Goal: Find specific page/section: Find specific page/section

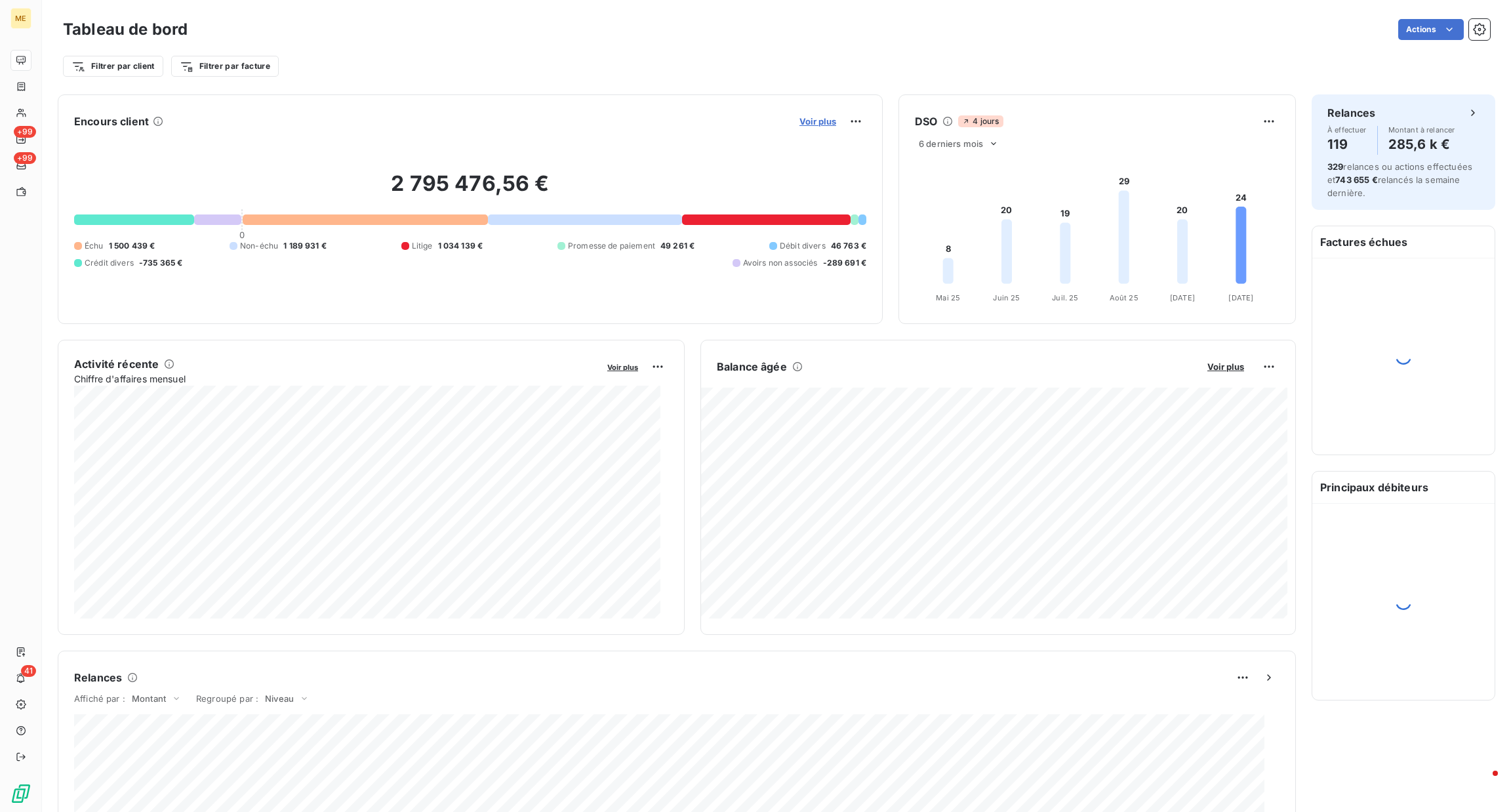
click at [808, 123] on span "Voir plus" at bounding box center [818, 121] width 37 height 11
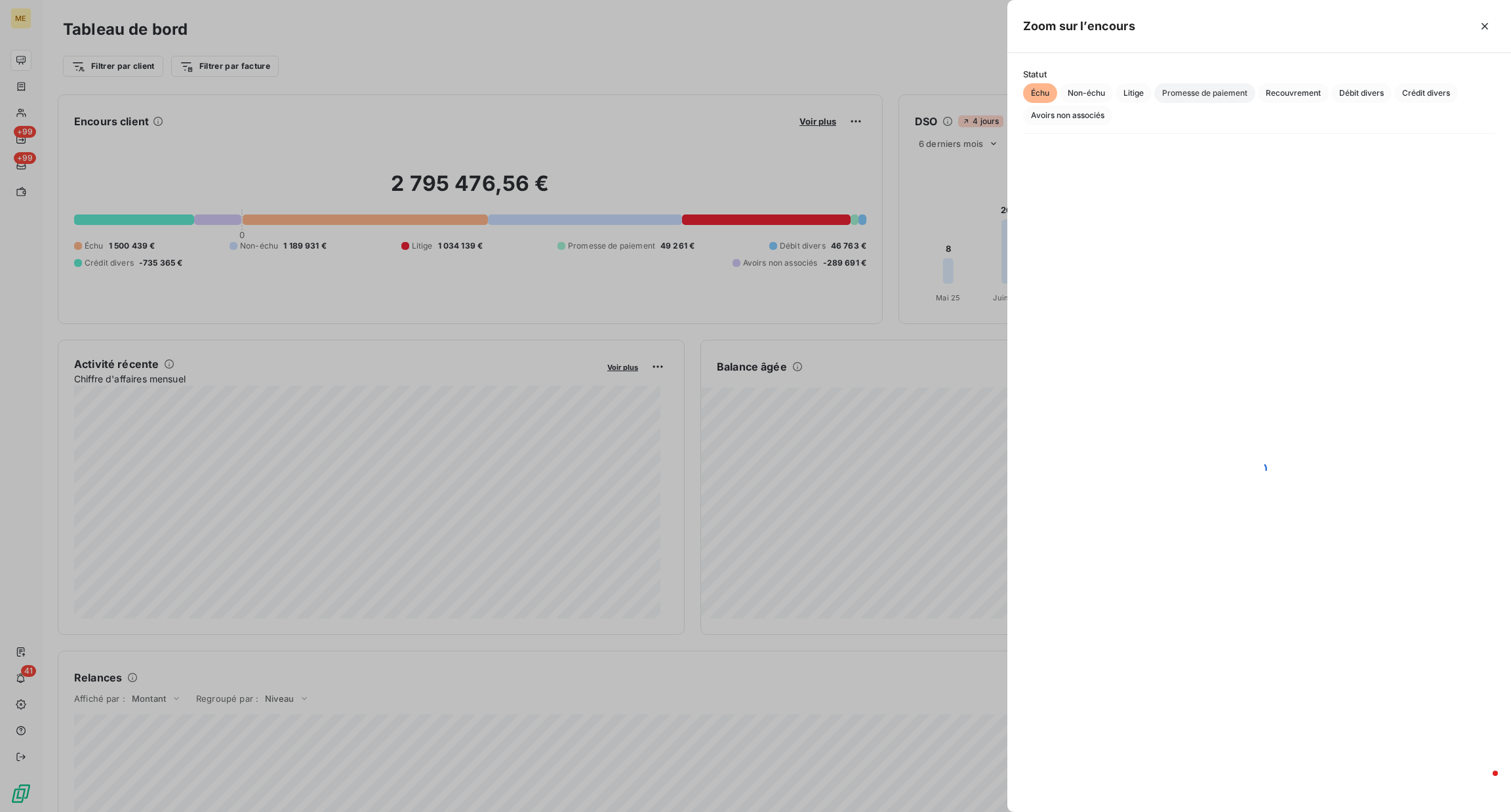
click at [1193, 97] on span "Promesse de paiement" at bounding box center [1205, 93] width 101 height 20
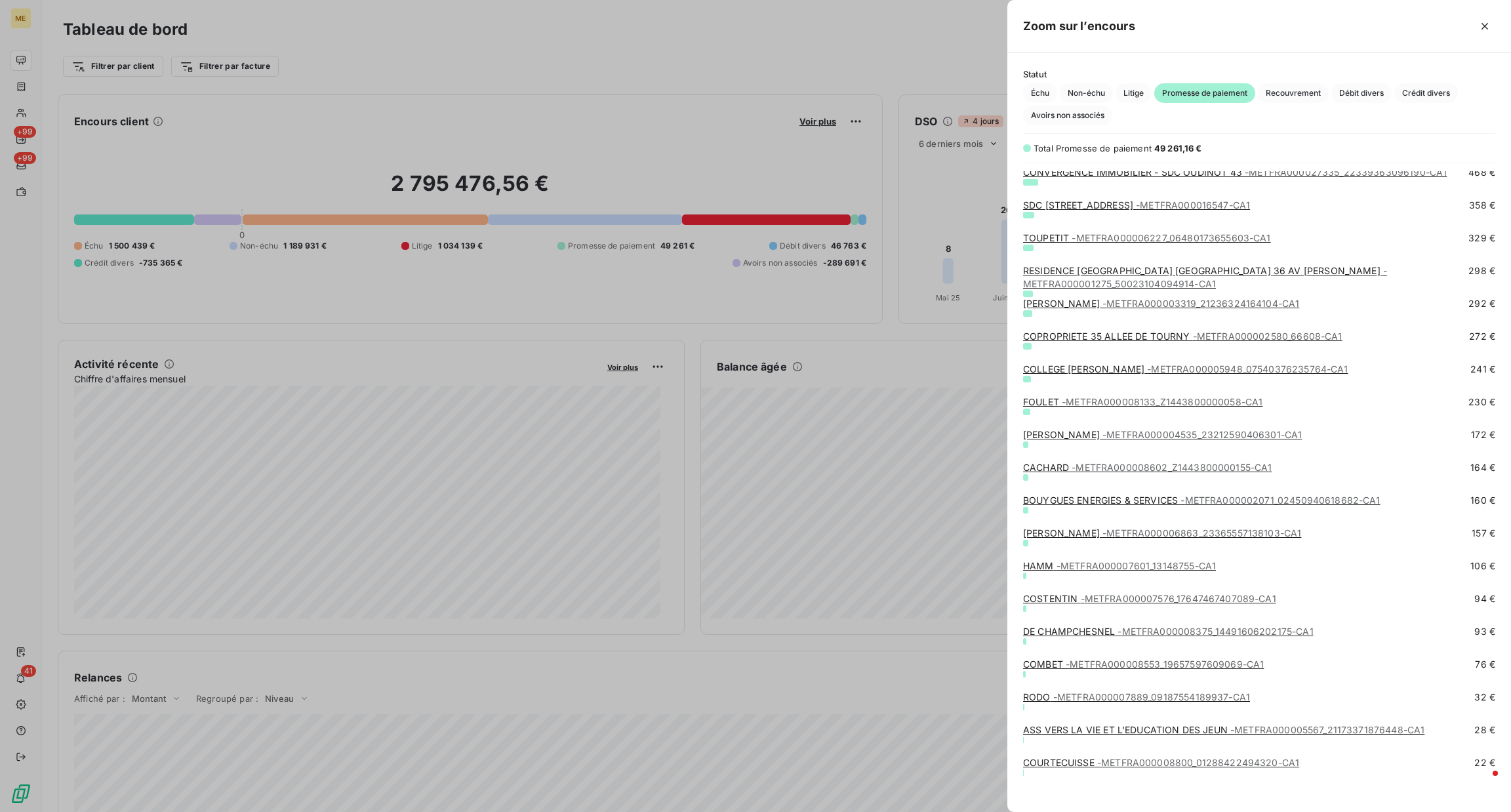
scroll to position [636, 0]
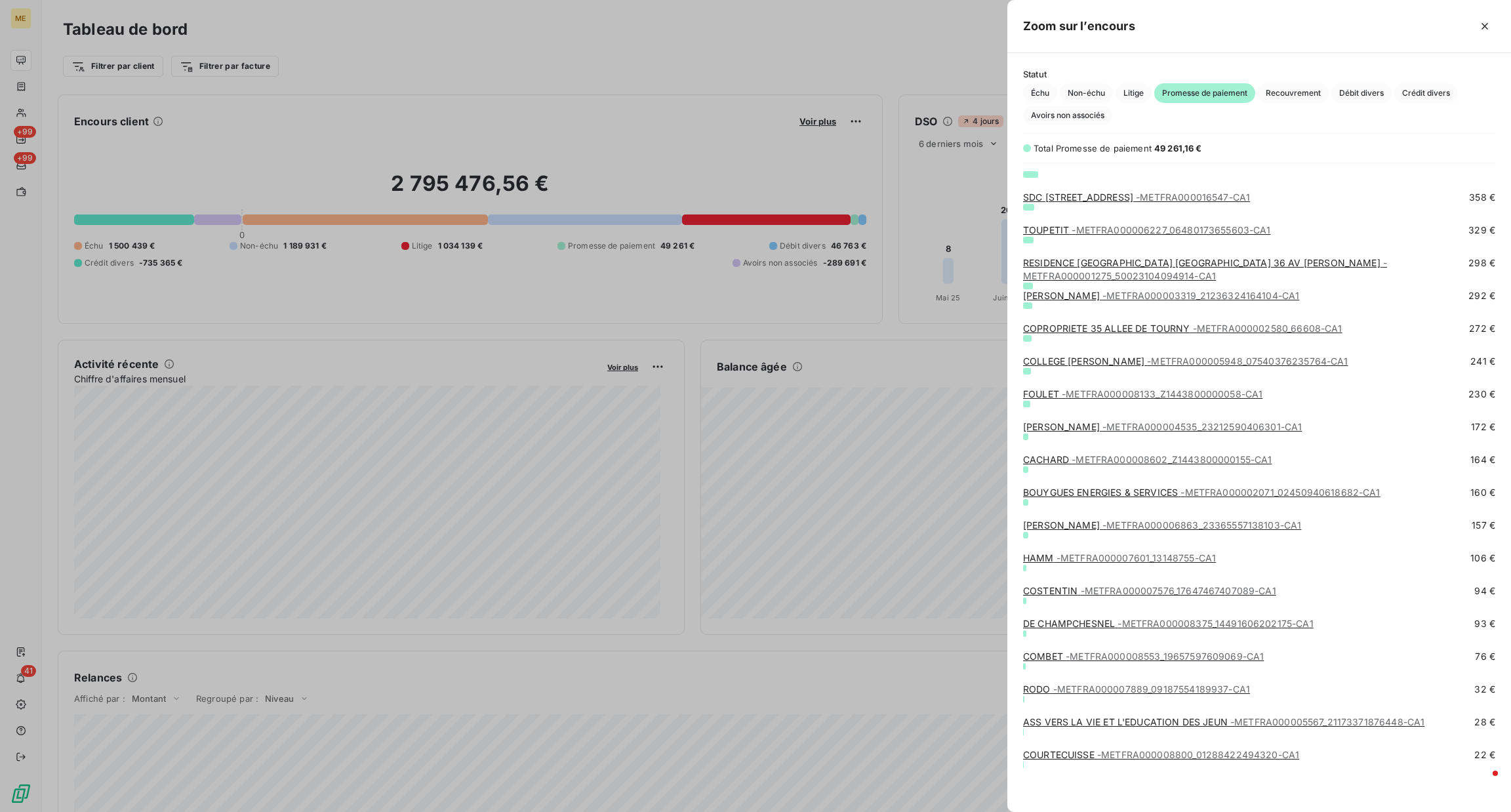
click at [840, 327] on div at bounding box center [756, 406] width 1511 height 812
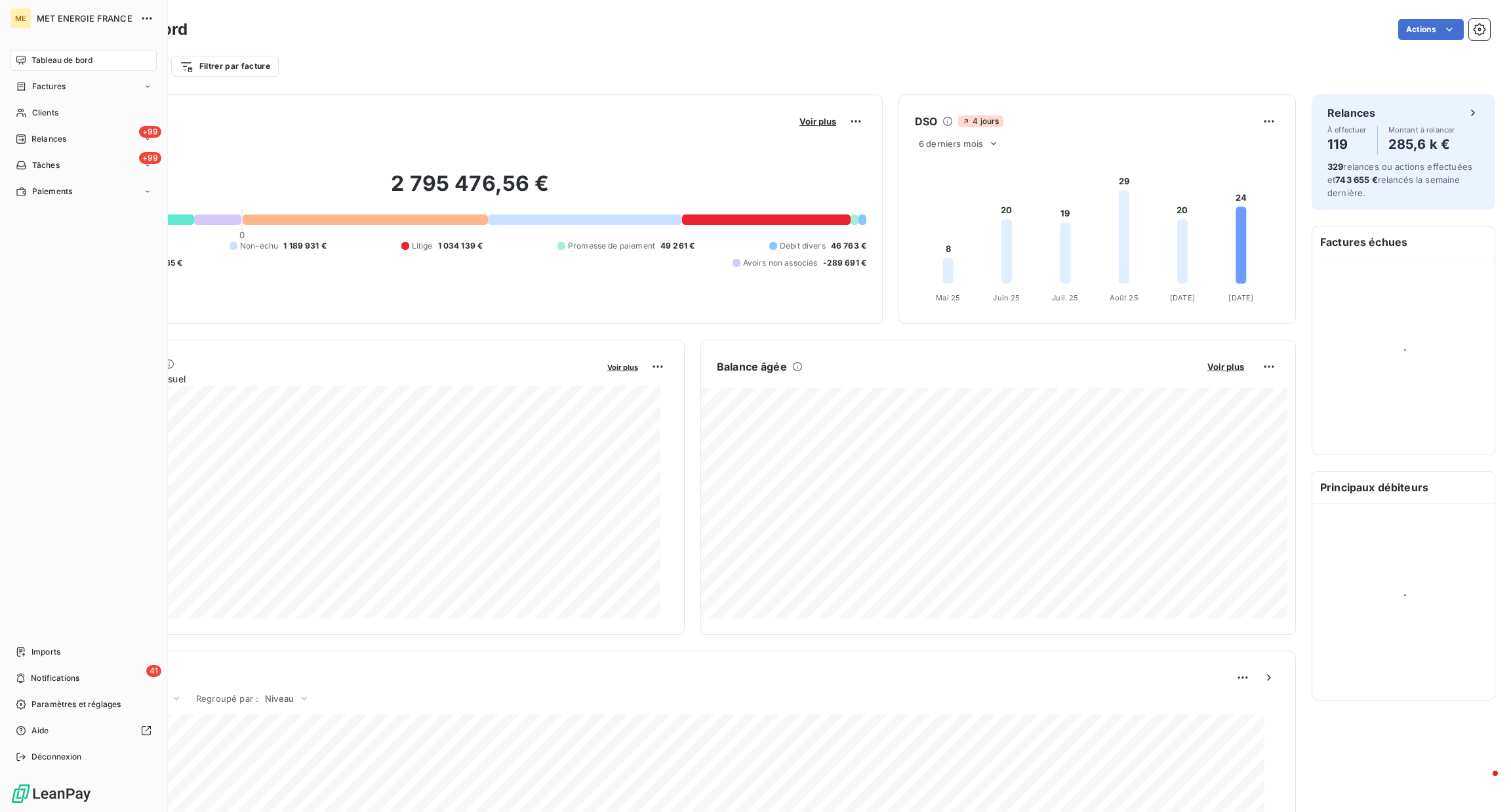
click at [40, 99] on nav "Tableau de bord Factures Clients +99 Relances +99 Tâches Paiements" at bounding box center [84, 126] width 146 height 152
click at [44, 104] on div "Clients" at bounding box center [84, 112] width 146 height 21
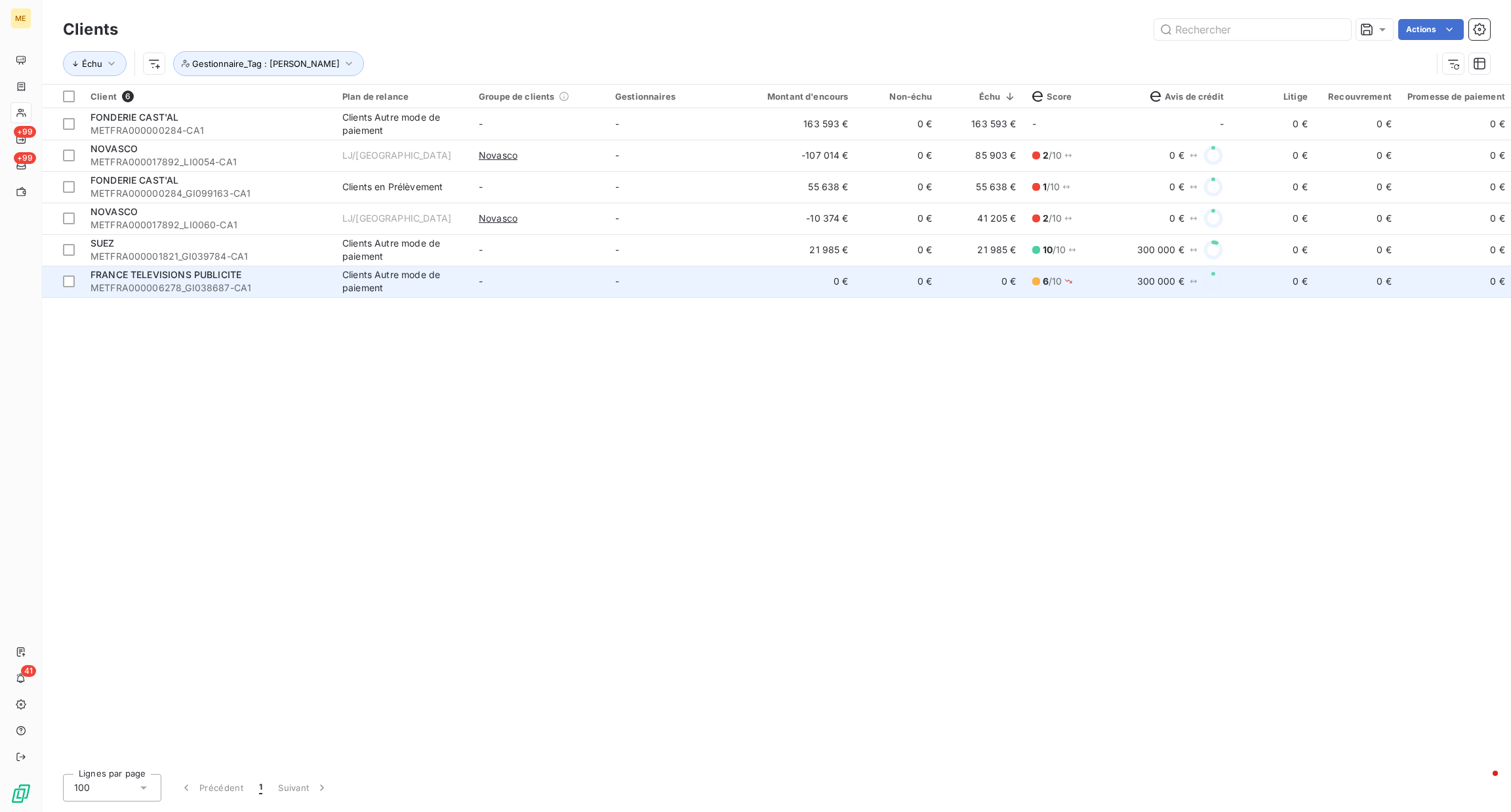
click at [211, 279] on span "FRANCE TELEVISIONS PUBLICITE" at bounding box center [166, 274] width 150 height 12
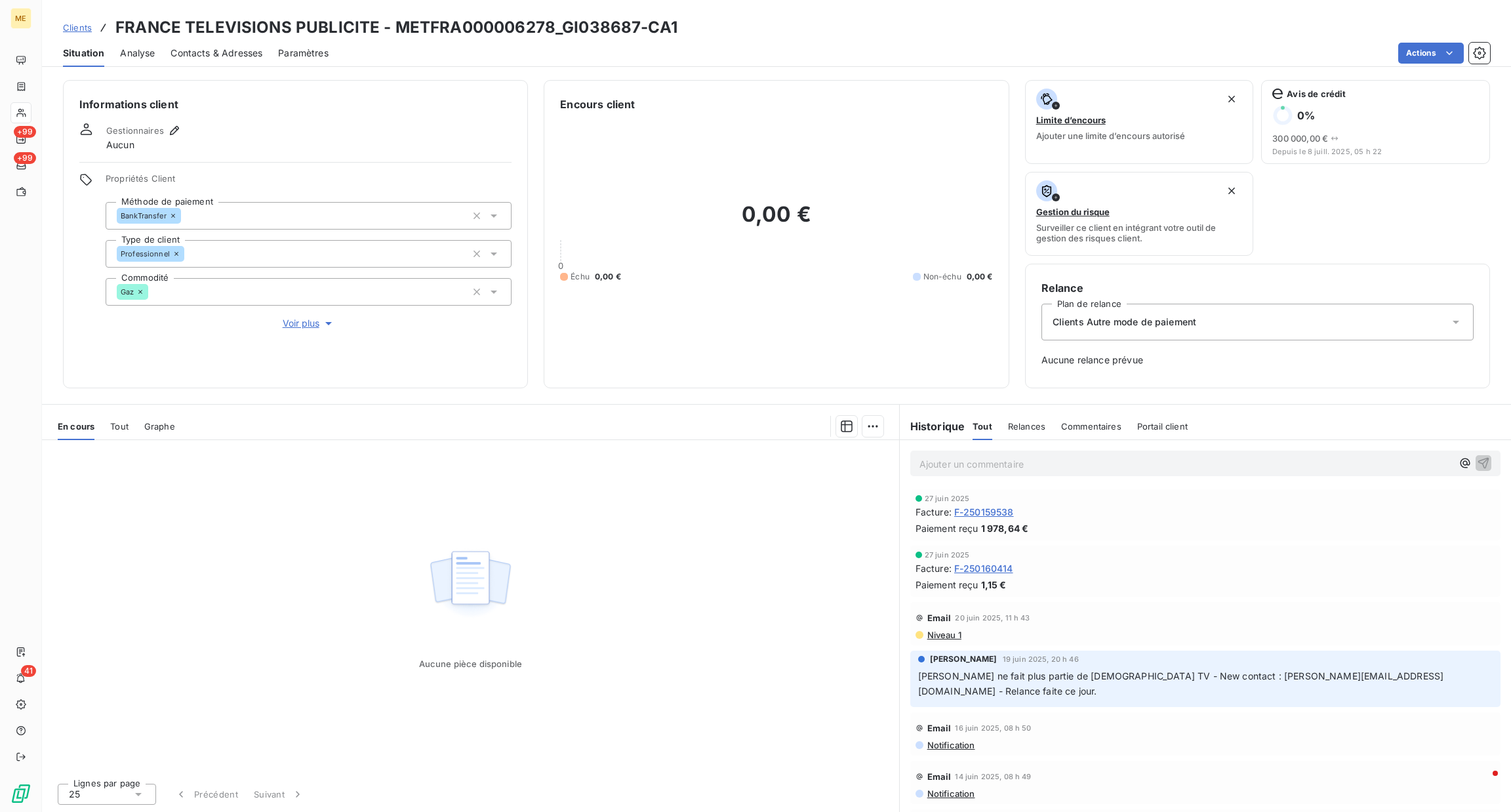
click at [286, 325] on span "Voir plus" at bounding box center [309, 323] width 52 height 13
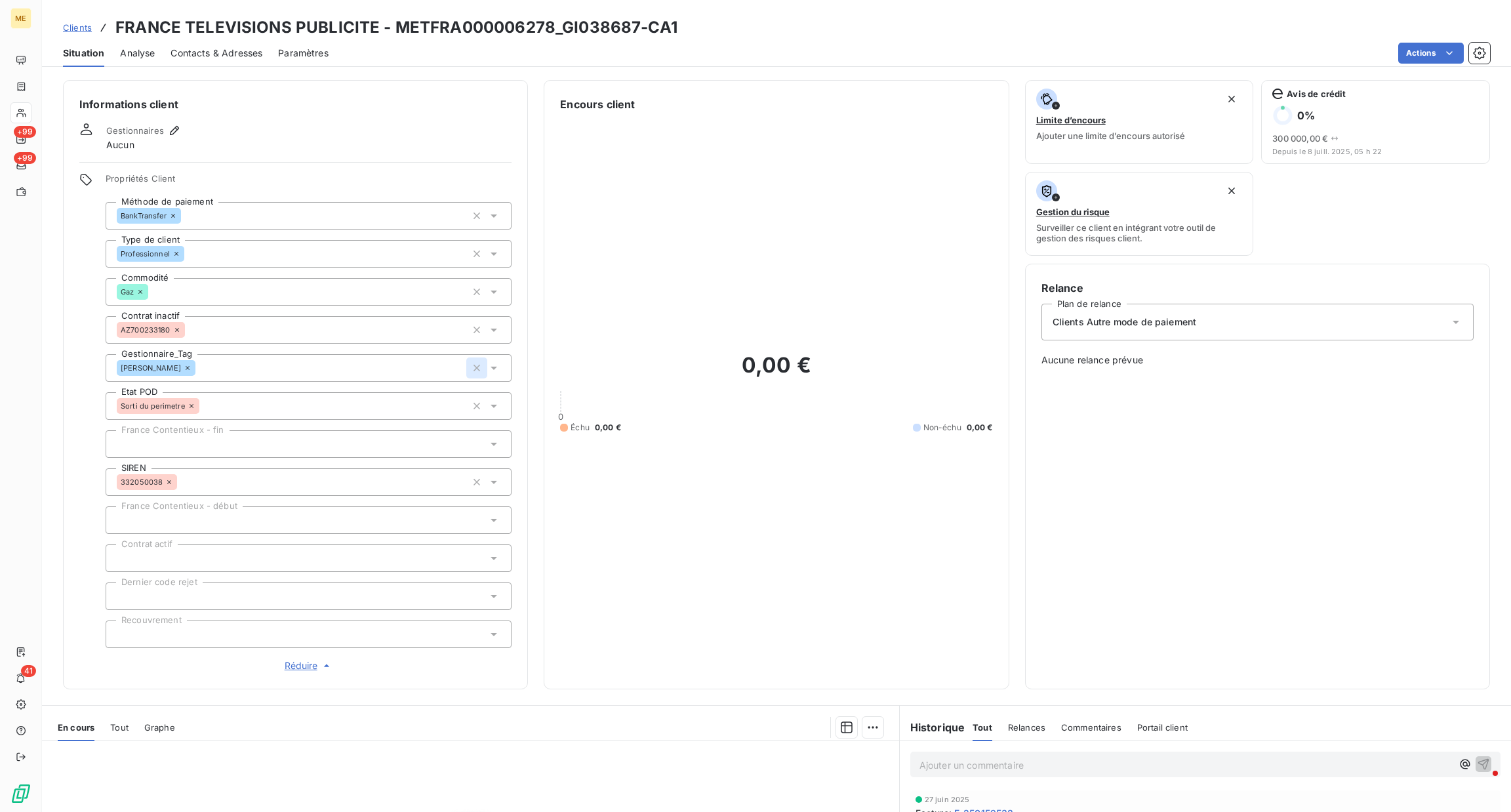
click at [474, 368] on icon "button" at bounding box center [477, 368] width 7 height 7
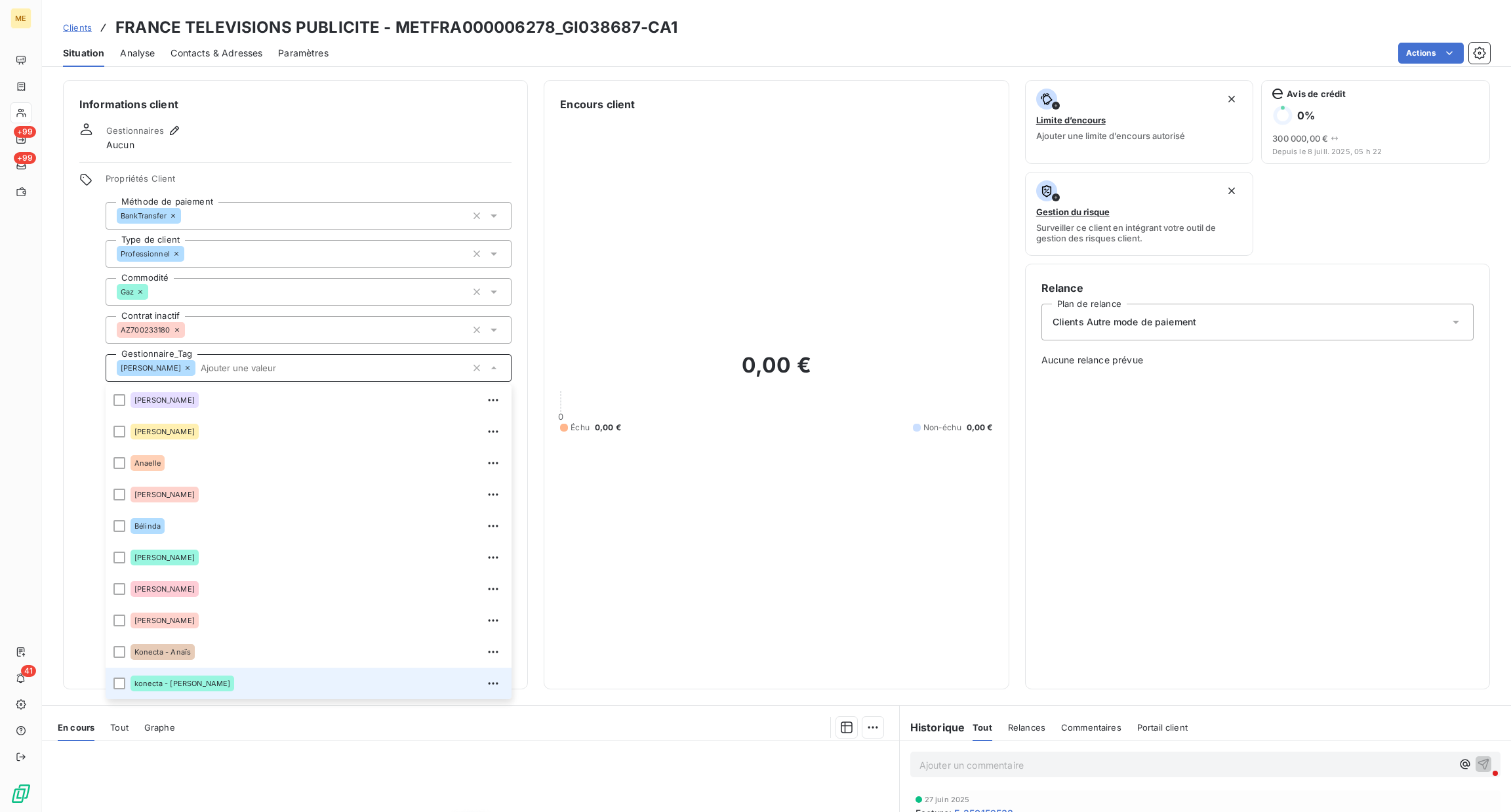
click at [466, 370] on input "text" at bounding box center [331, 368] width 271 height 12
click at [691, 531] on div "0,00 € 0 Échu 0,00 € Non-échu 0,00 €" at bounding box center [776, 392] width 432 height 560
click at [473, 367] on div "[PERSON_NAME]" at bounding box center [309, 368] width 406 height 28
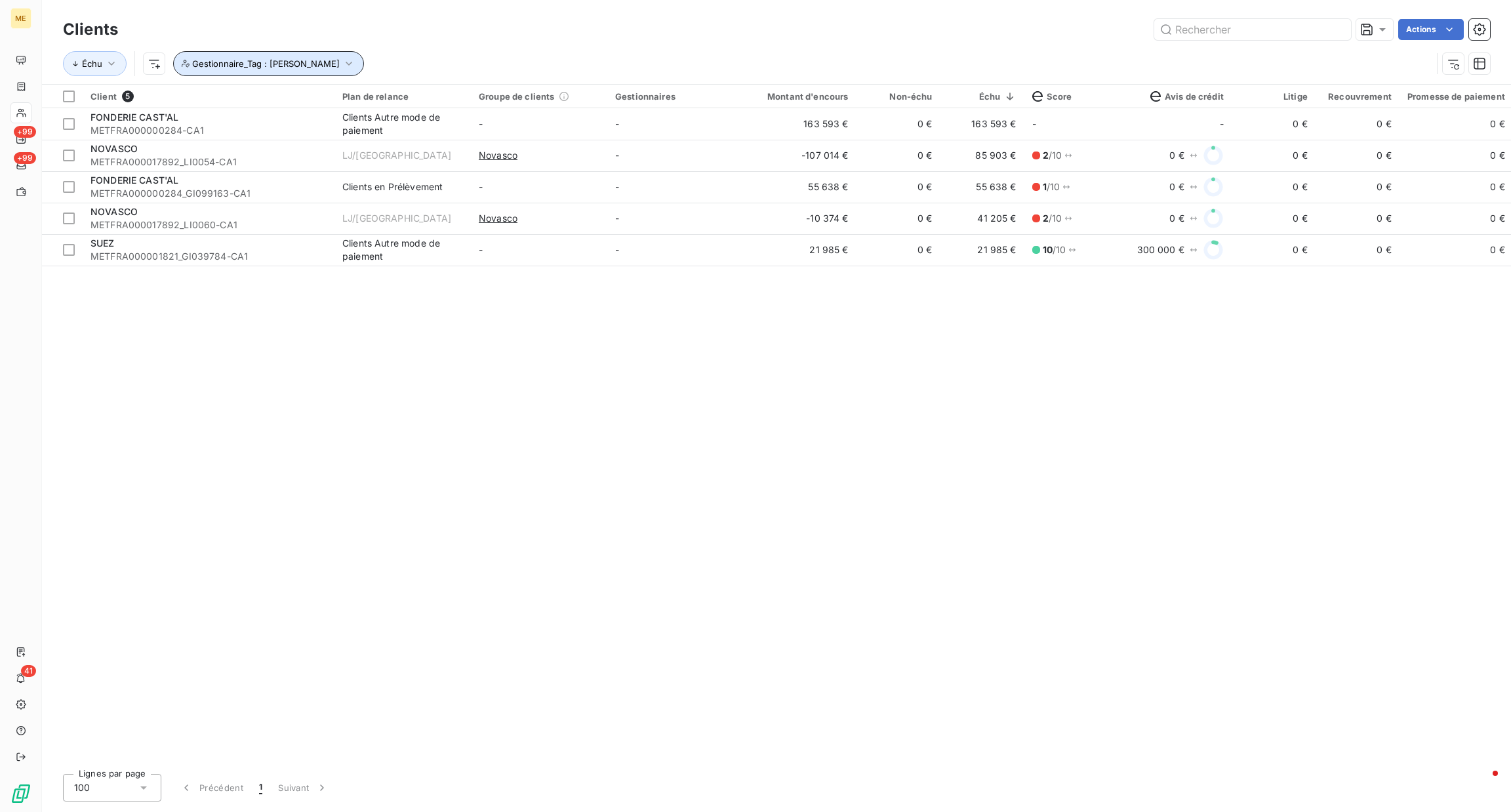
click at [286, 53] on button "Gestionnaire_Tag : [PERSON_NAME]" at bounding box center [269, 64] width 191 height 25
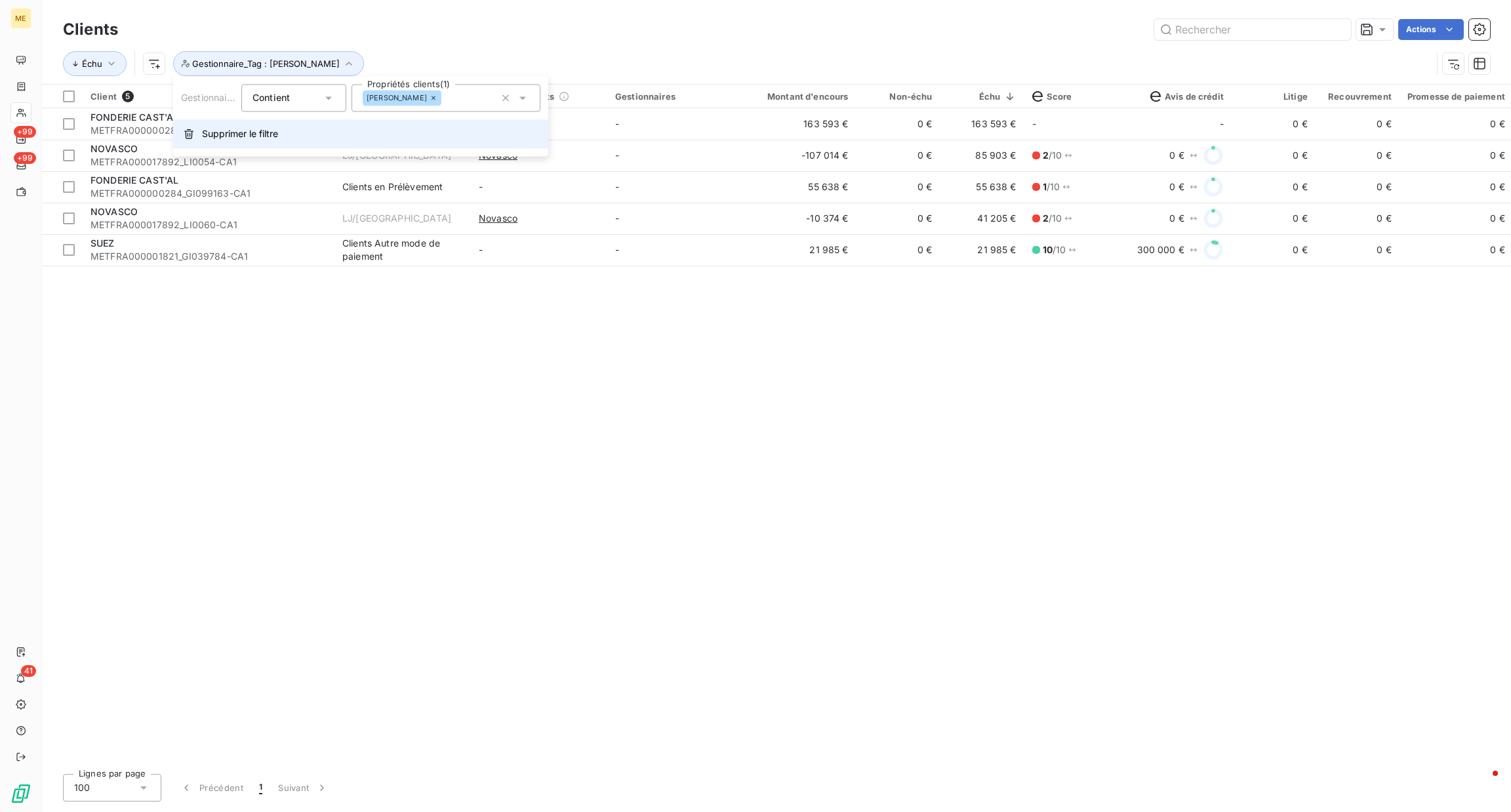
click at [281, 137] on button "Supprimer le filtre" at bounding box center [361, 134] width 375 height 29
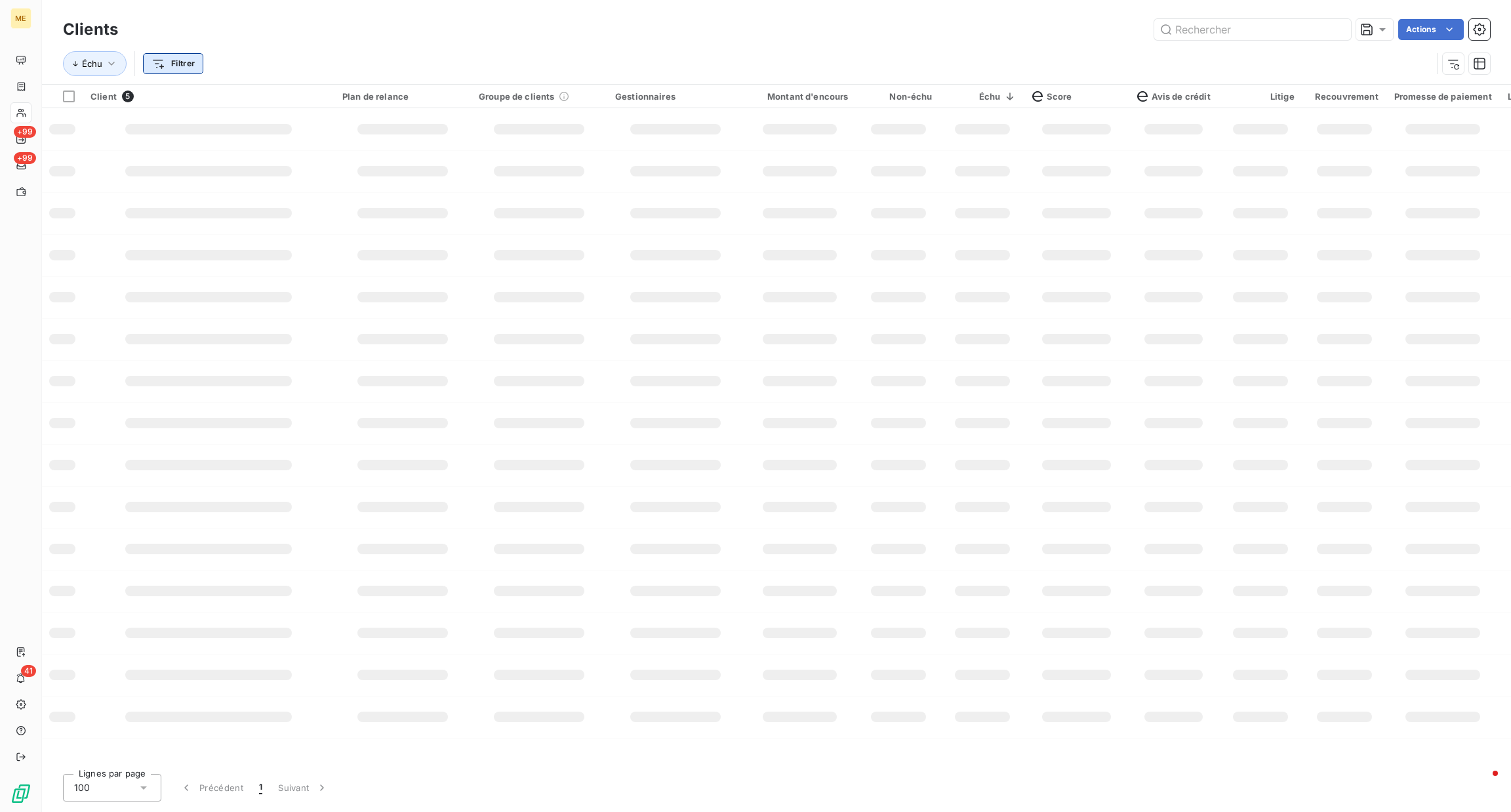
click at [182, 68] on html "ME +99 +99 41 Clients Actions Échu Filtrer Client 5 Plan de relance Groupe de c…" at bounding box center [756, 406] width 1511 height 812
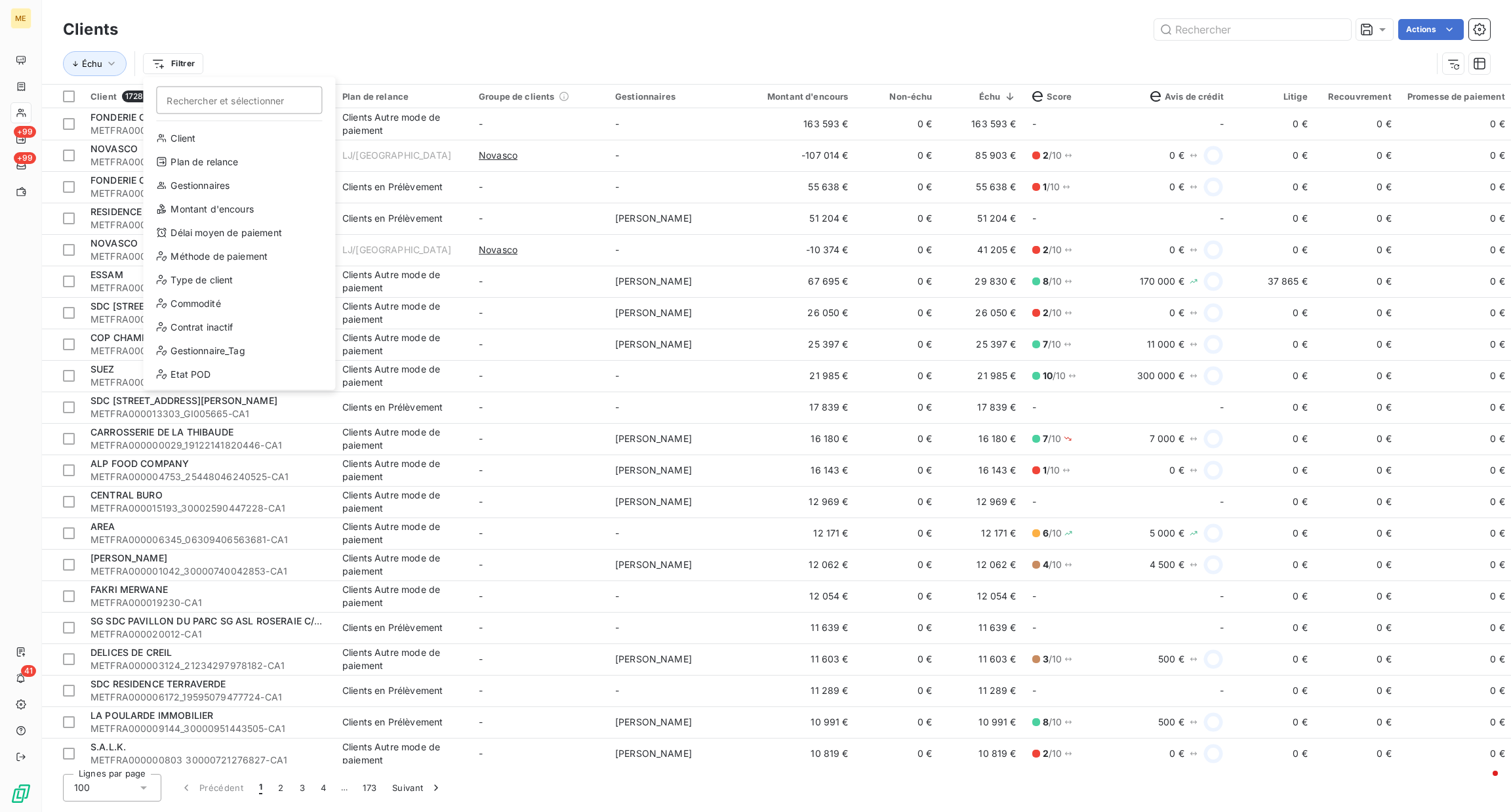
click at [816, 61] on html "ME +99 +99 41 Clients Actions Échu Filtrer Rechercher et sélectionner Client Pl…" at bounding box center [756, 406] width 1511 height 812
click at [233, 353] on div "Gestionnaire_Tag" at bounding box center [239, 350] width 182 height 21
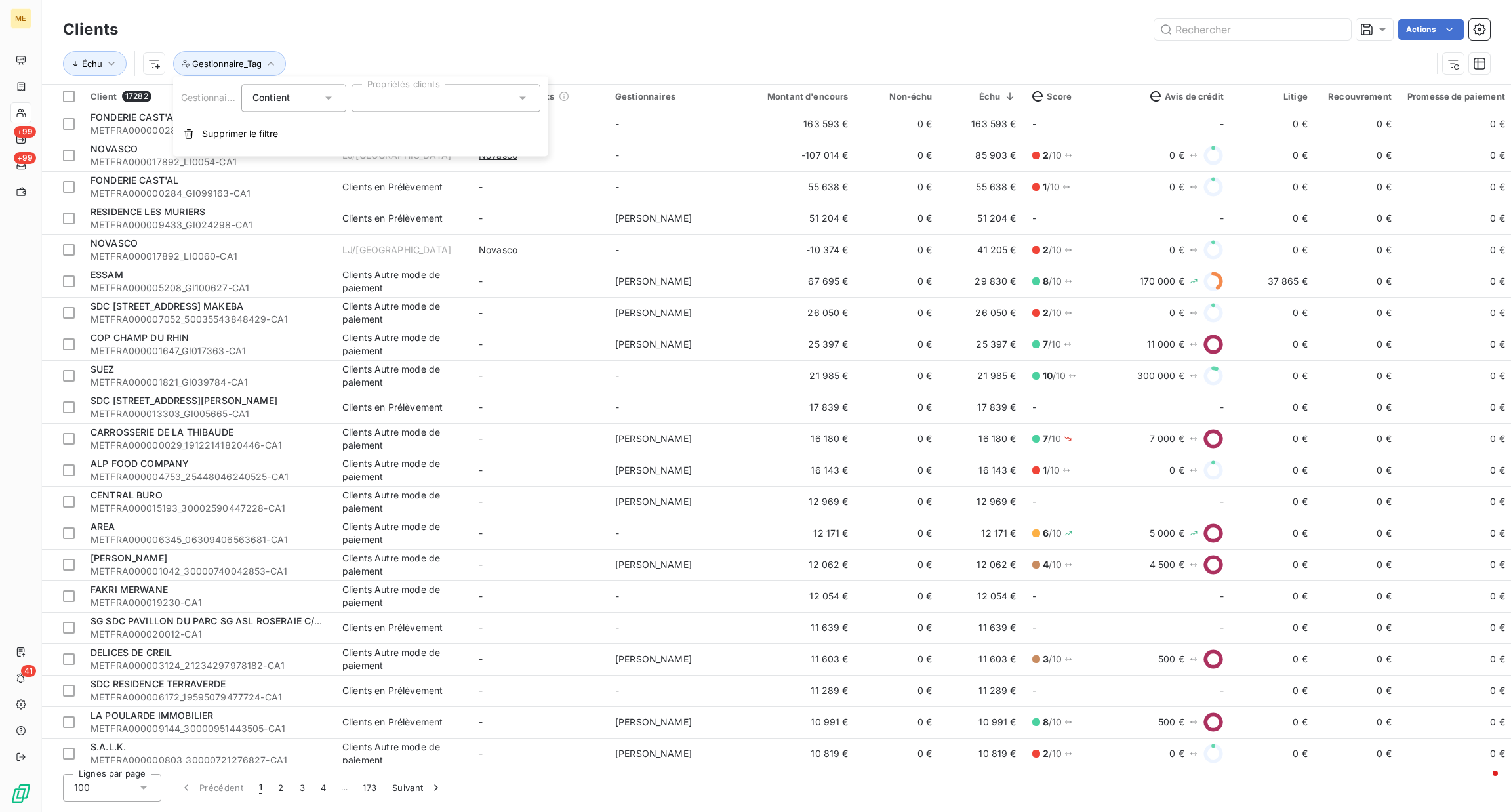
click at [511, 97] on div at bounding box center [446, 97] width 189 height 28
click at [339, 101] on div "Contient" at bounding box center [293, 97] width 105 height 28
click at [318, 147] on span "Ne contient pas" at bounding box center [303, 151] width 71 height 12
click at [477, 101] on div at bounding box center [446, 97] width 189 height 28
click at [514, 106] on div at bounding box center [446, 97] width 189 height 28
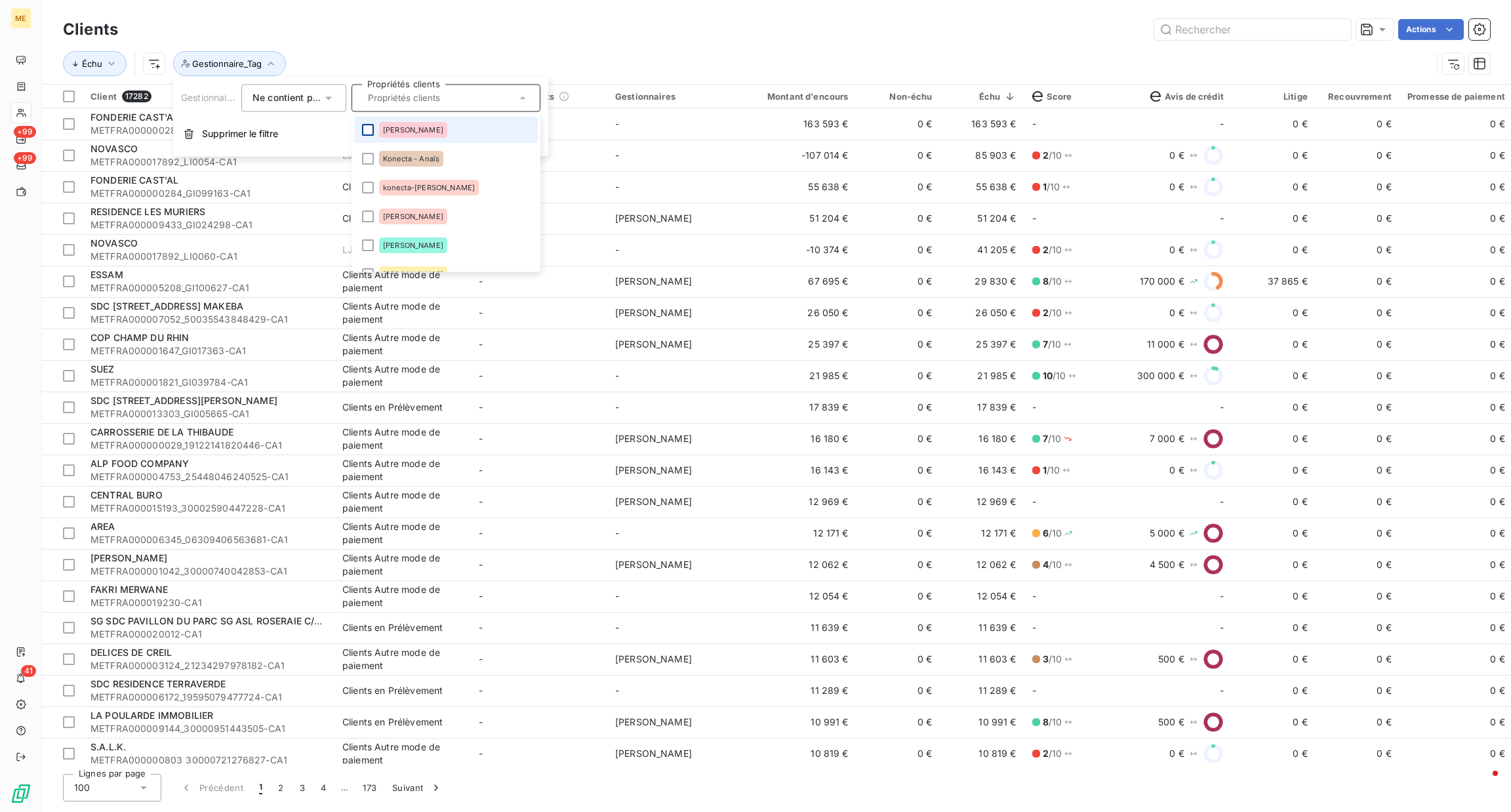
click at [369, 130] on div at bounding box center [368, 129] width 12 height 12
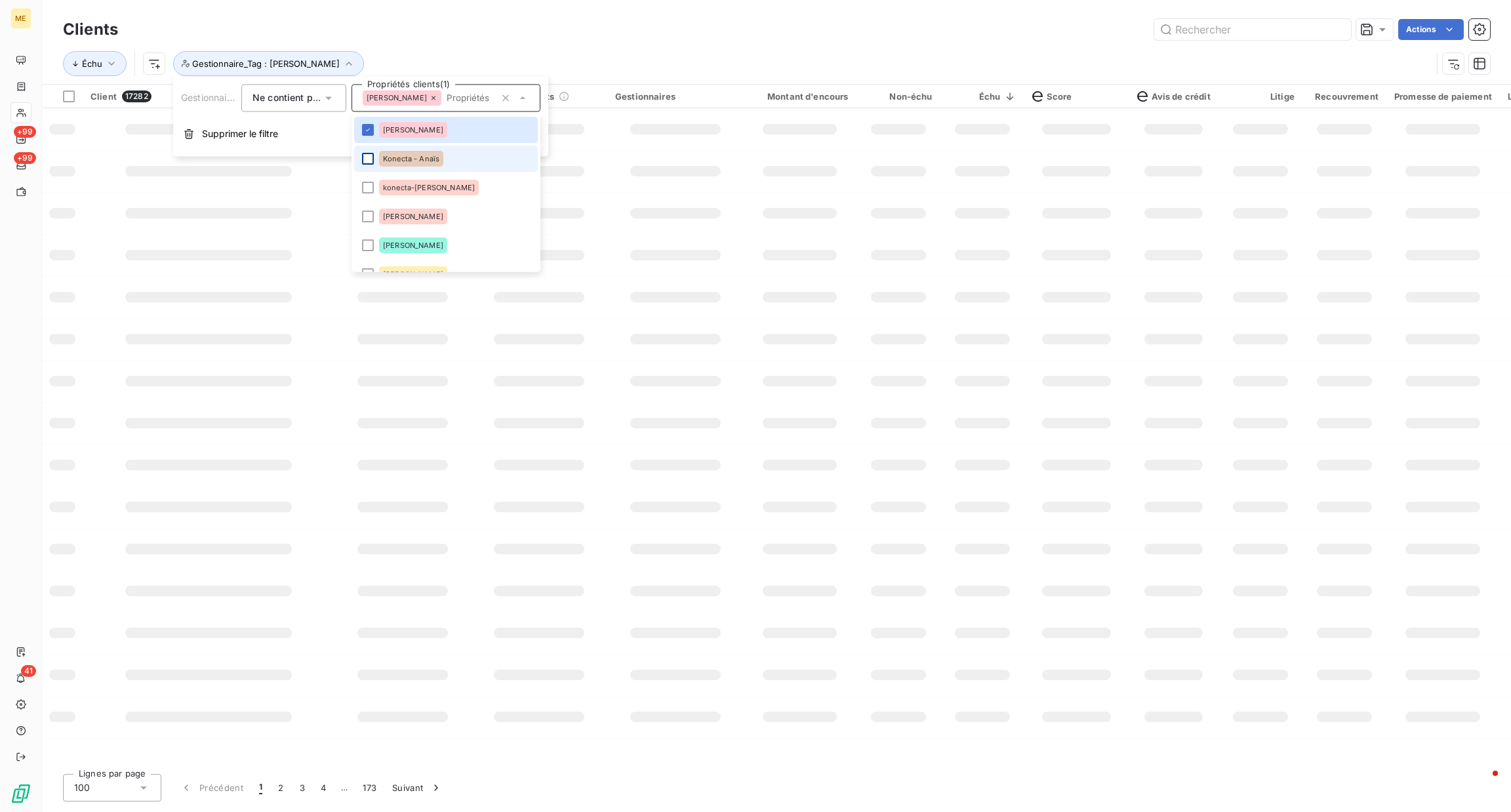
click at [371, 159] on div at bounding box center [368, 158] width 12 height 12
click at [371, 178] on li "konecta-[PERSON_NAME]" at bounding box center [445, 187] width 184 height 26
click at [377, 212] on li "[PERSON_NAME]" at bounding box center [445, 216] width 184 height 26
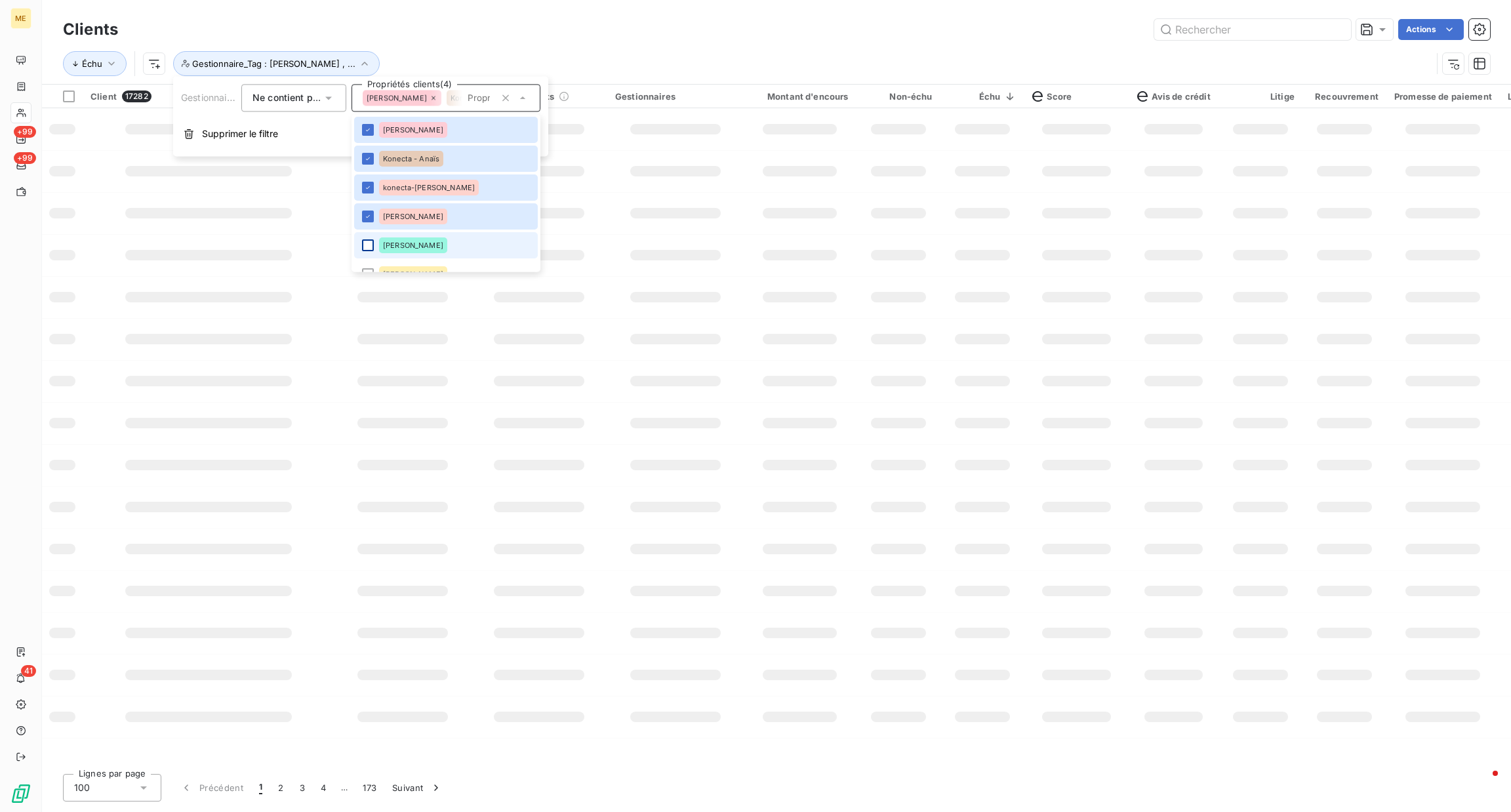
click at [369, 246] on div at bounding box center [368, 245] width 12 height 12
click at [371, 261] on li "[PERSON_NAME]" at bounding box center [445, 274] width 184 height 26
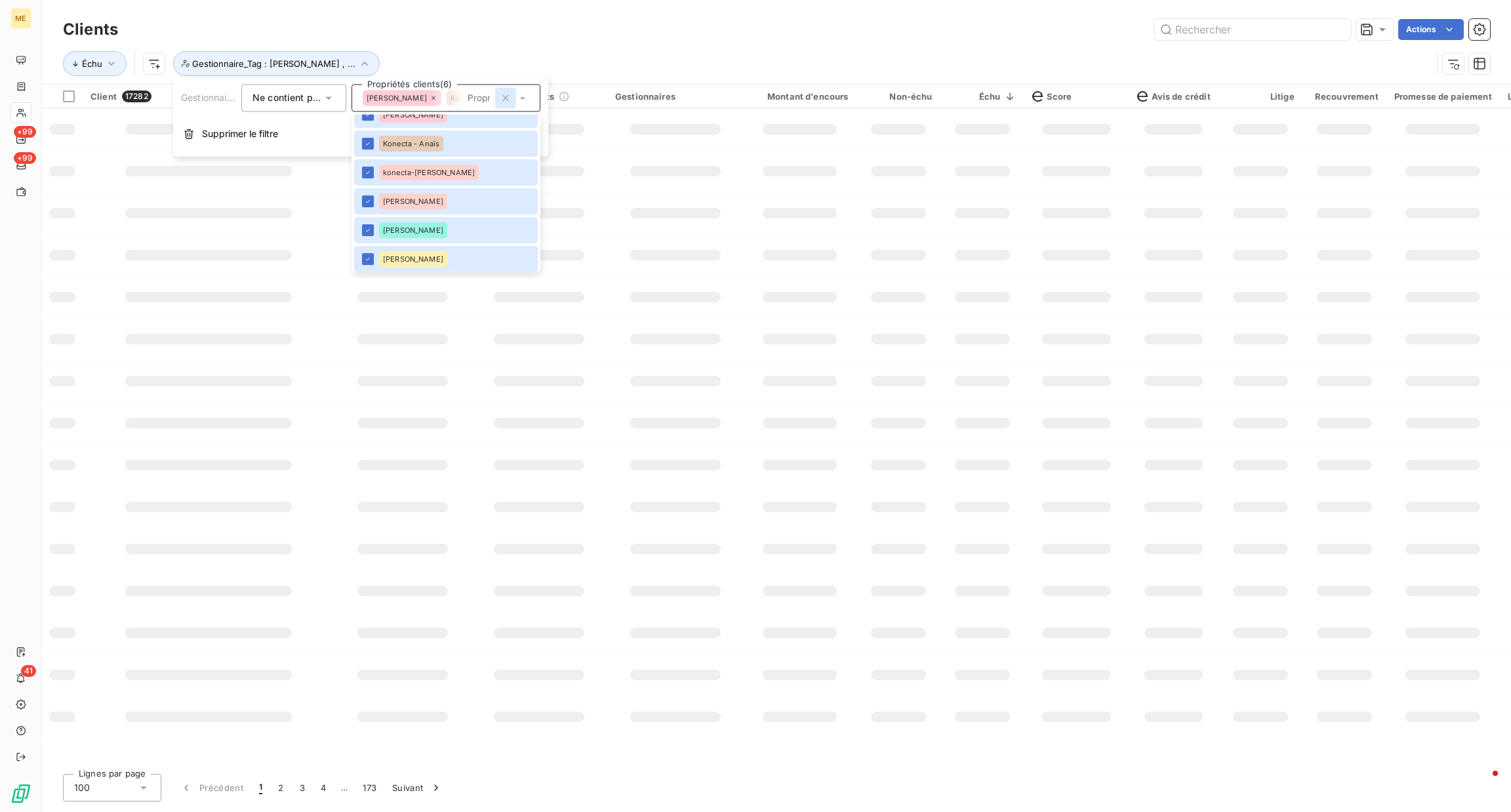
click at [499, 94] on icon "button" at bounding box center [505, 97] width 13 height 13
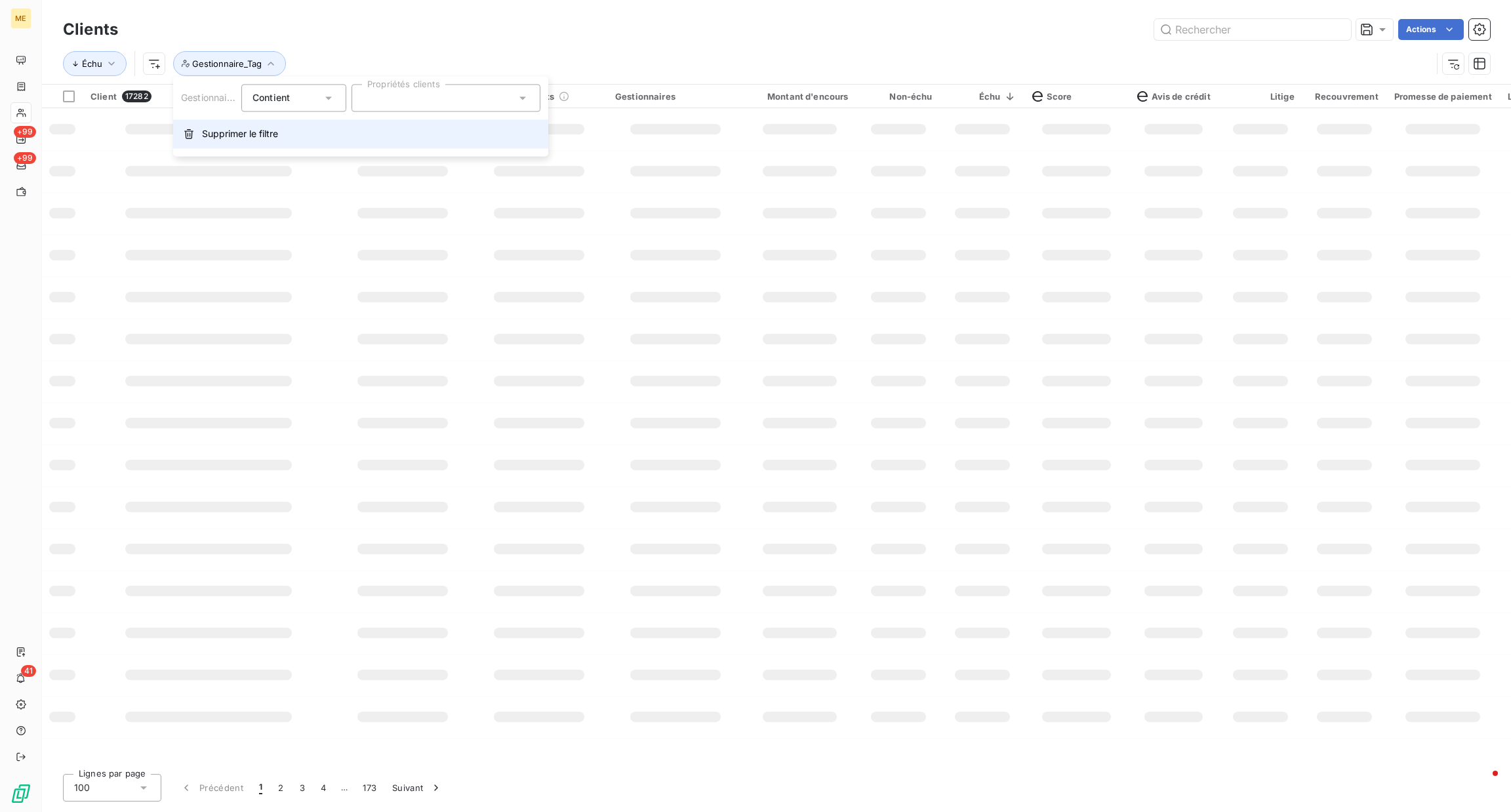
click at [246, 131] on span "Supprimer le filtre" at bounding box center [240, 134] width 76 height 13
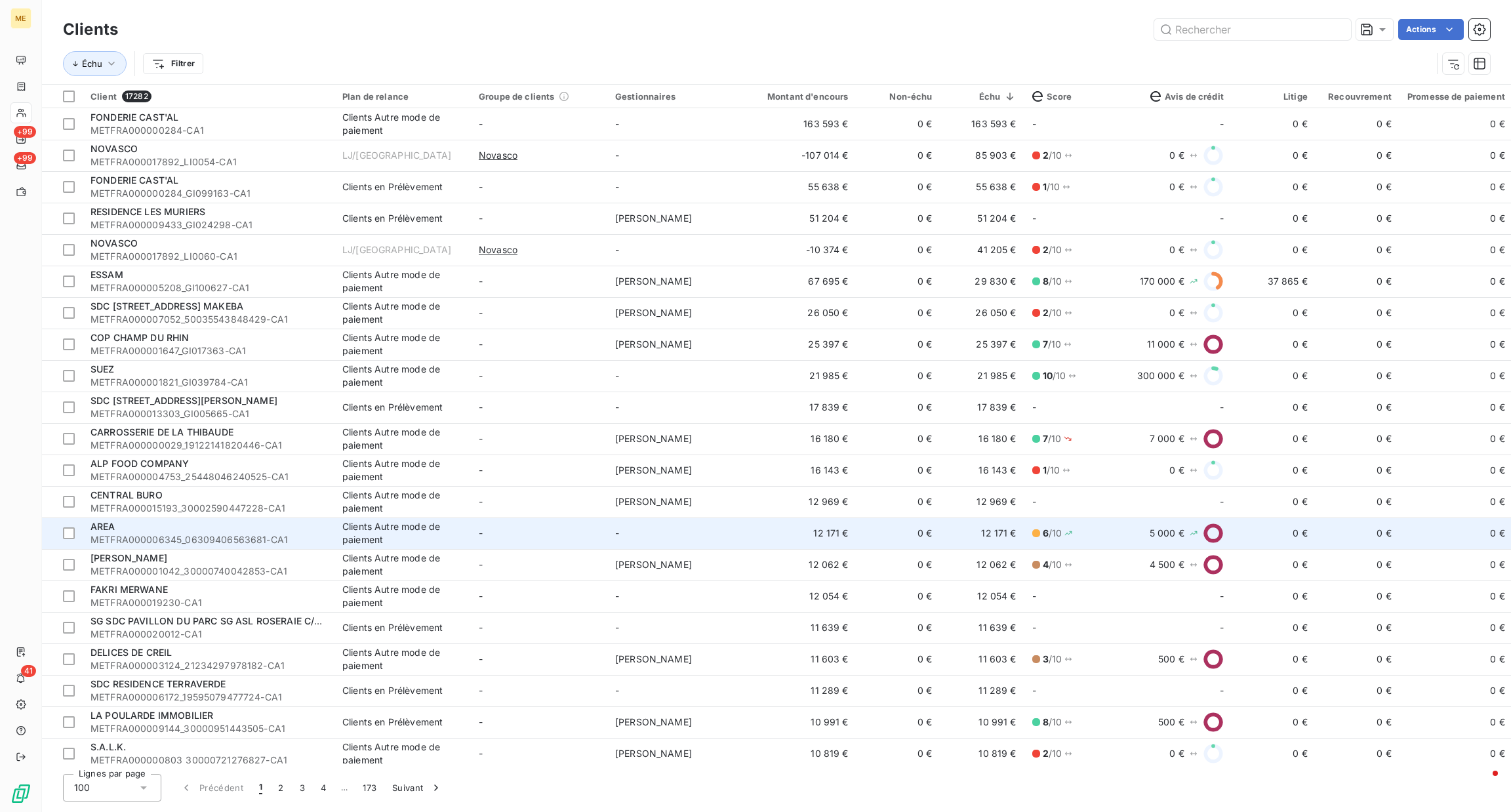
click at [740, 527] on td "-" at bounding box center [676, 533] width 137 height 31
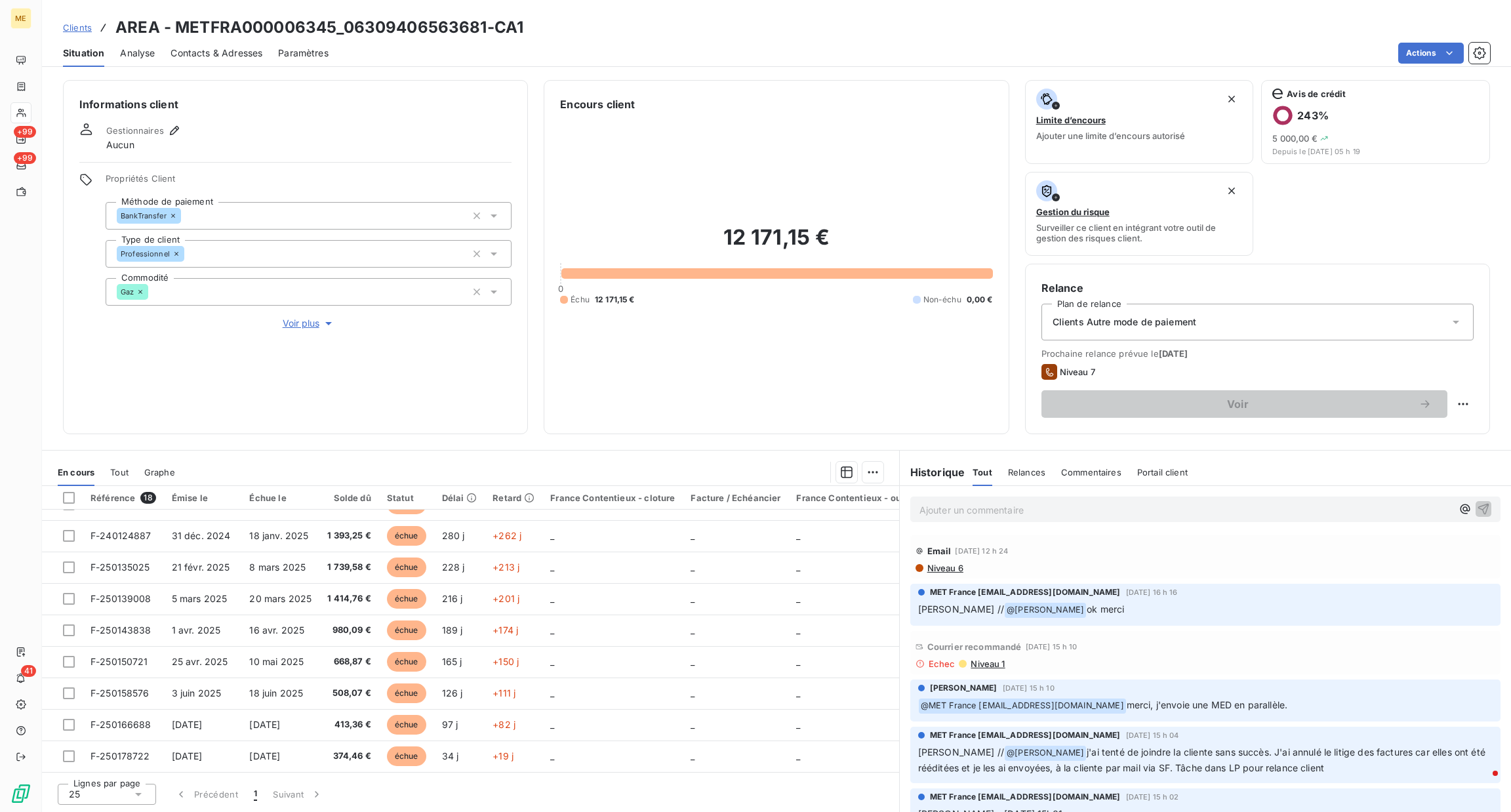
click at [1025, 512] on p "Ajouter un commentaire ﻿" at bounding box center [1186, 509] width 533 height 16
click at [306, 320] on span "Voir plus" at bounding box center [309, 323] width 52 height 13
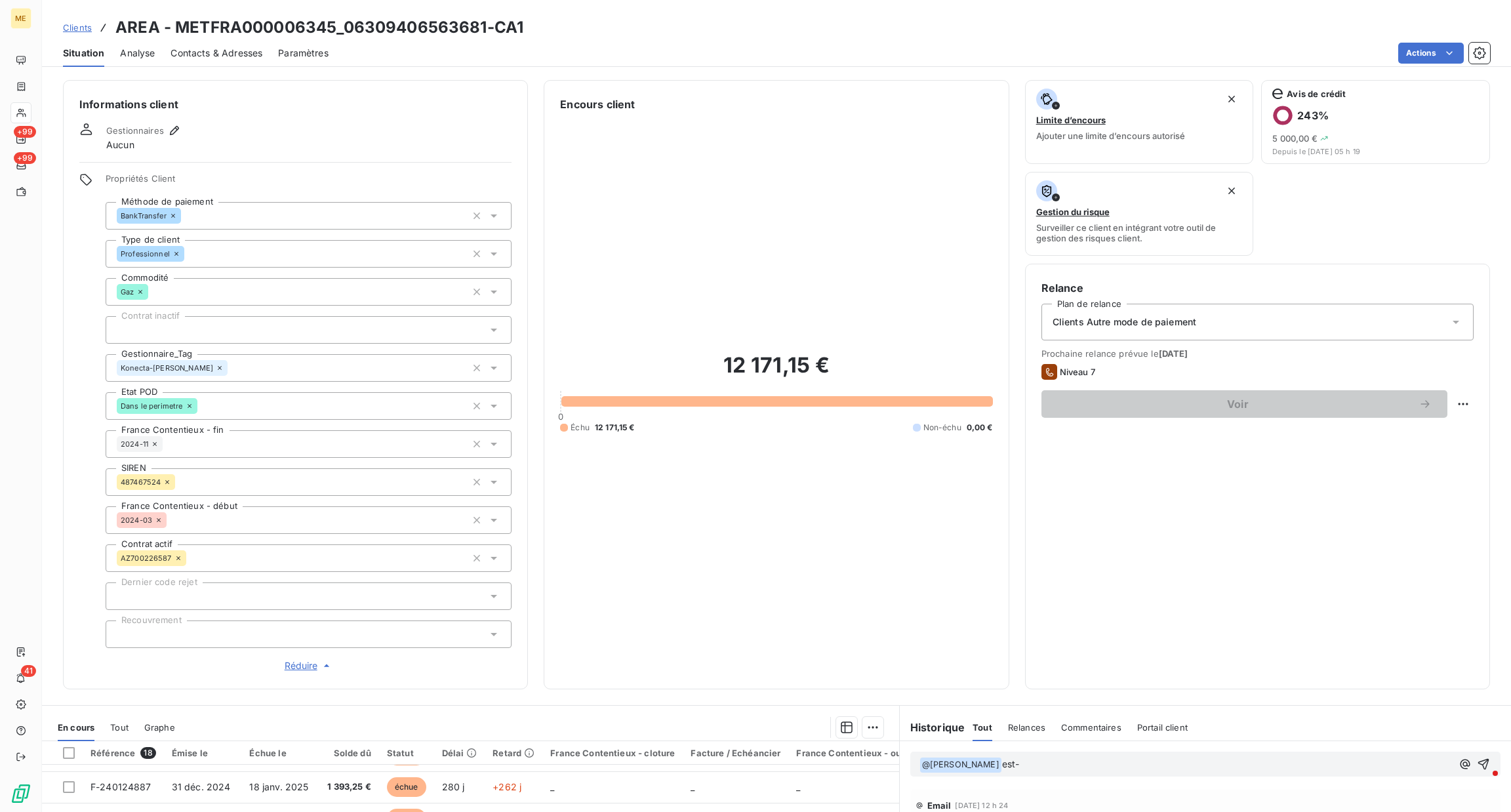
click at [1077, 759] on p "﻿ @ [PERSON_NAME] ﻿ est-" at bounding box center [1186, 764] width 533 height 16
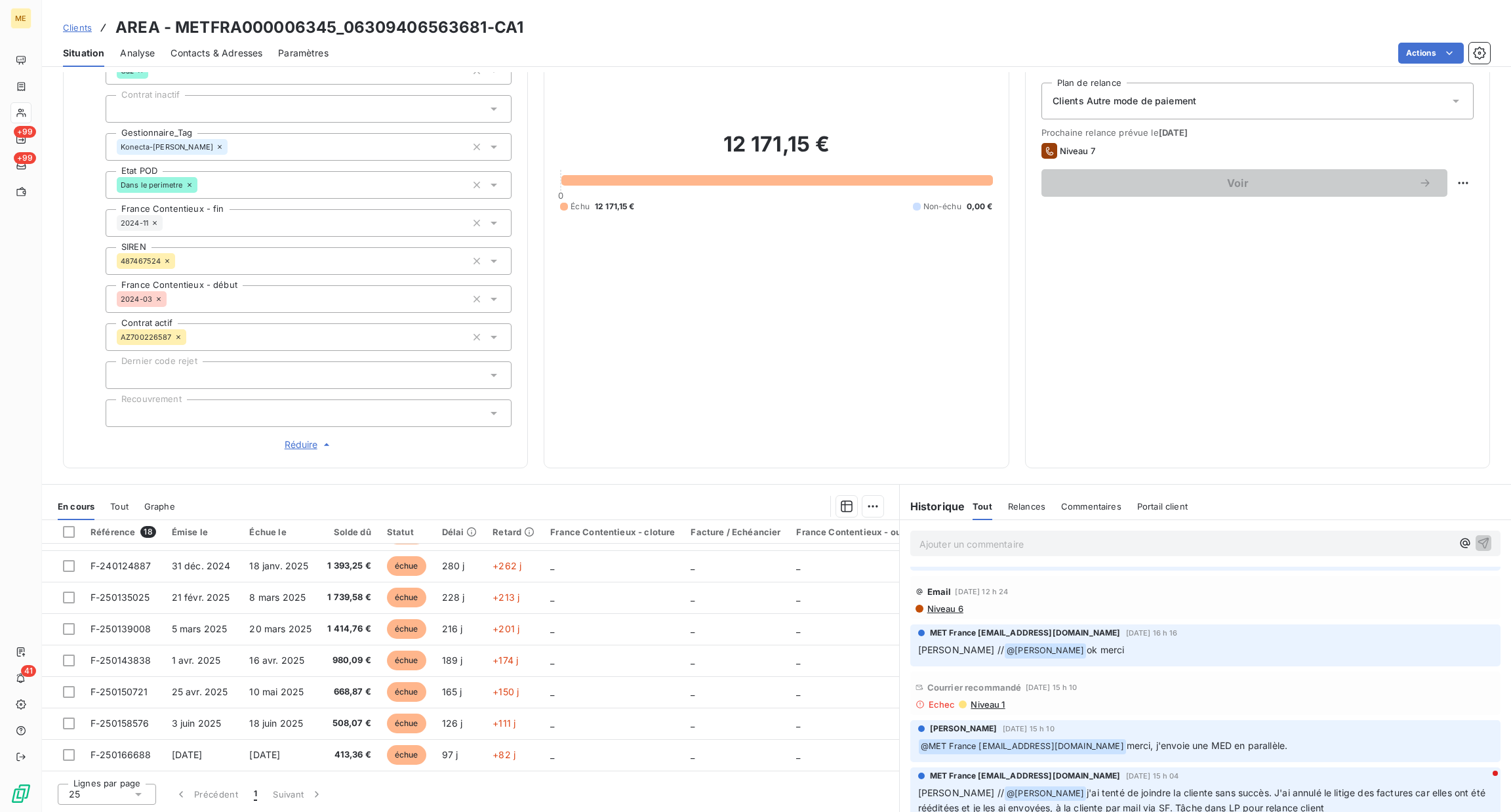
scroll to position [98, 0]
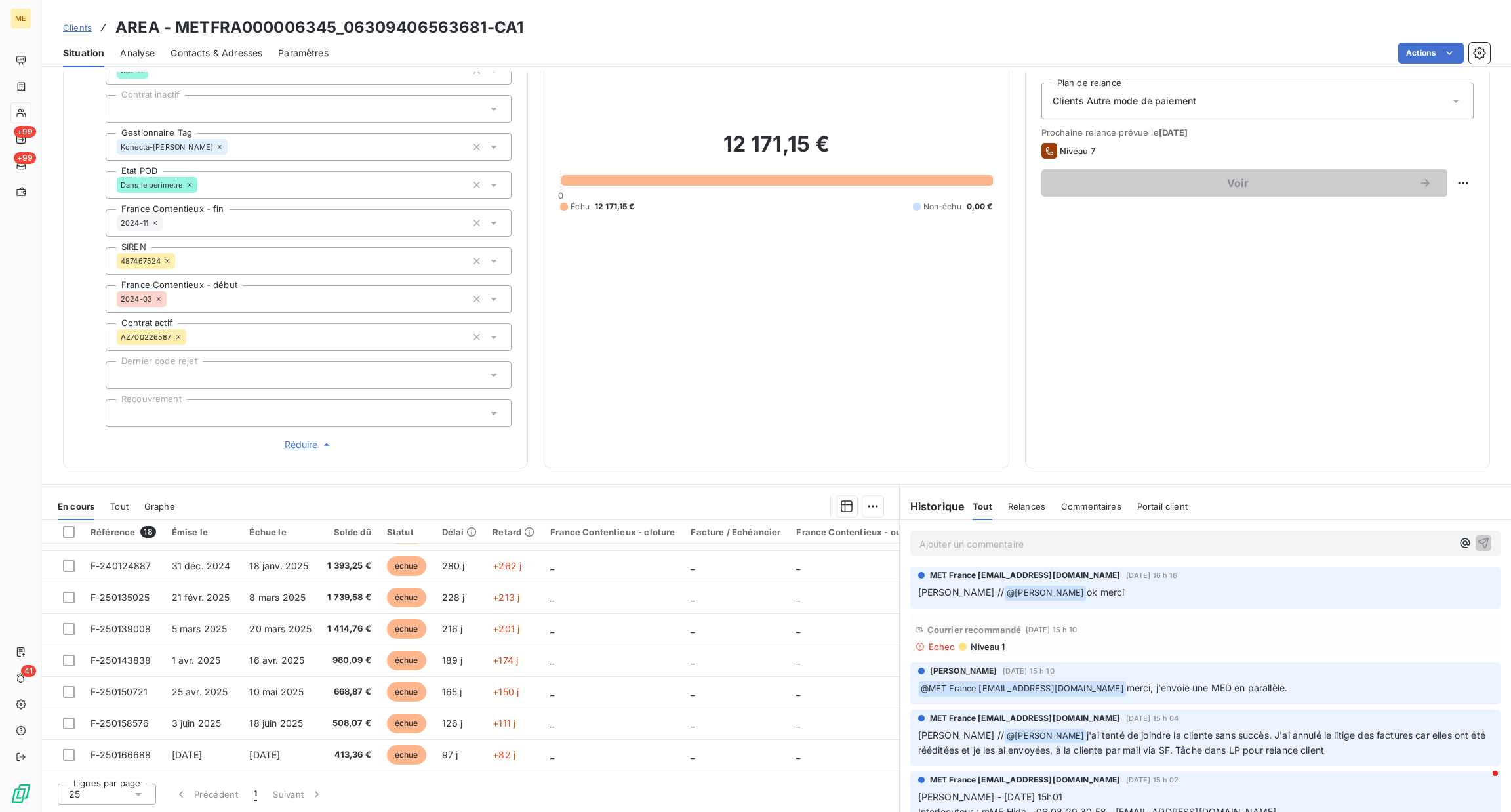
click at [1010, 539] on p "Ajouter un commentaire ﻿" at bounding box center [1186, 543] width 533 height 16
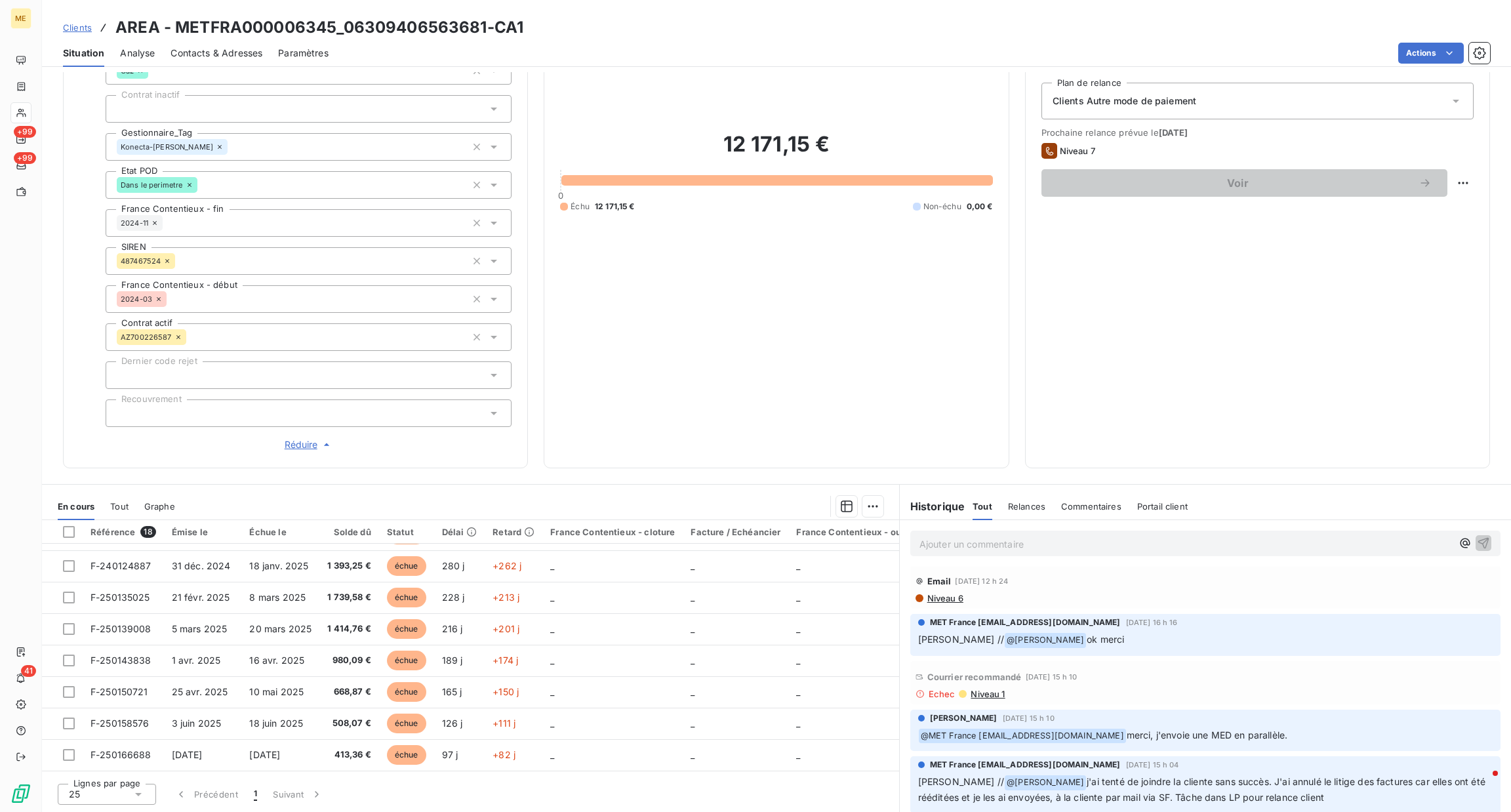
scroll to position [144, 0]
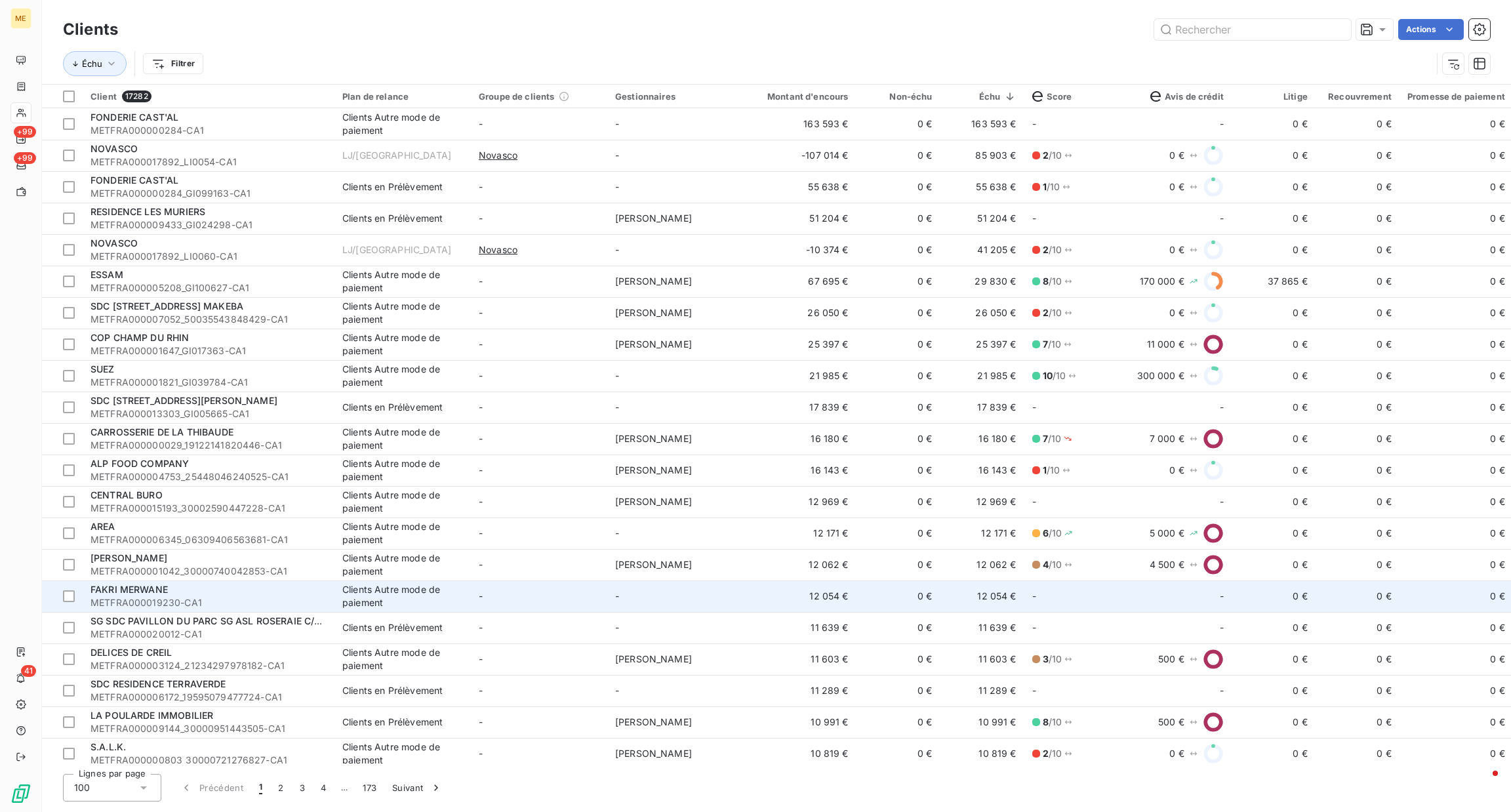
click at [491, 600] on td "-" at bounding box center [539, 596] width 137 height 31
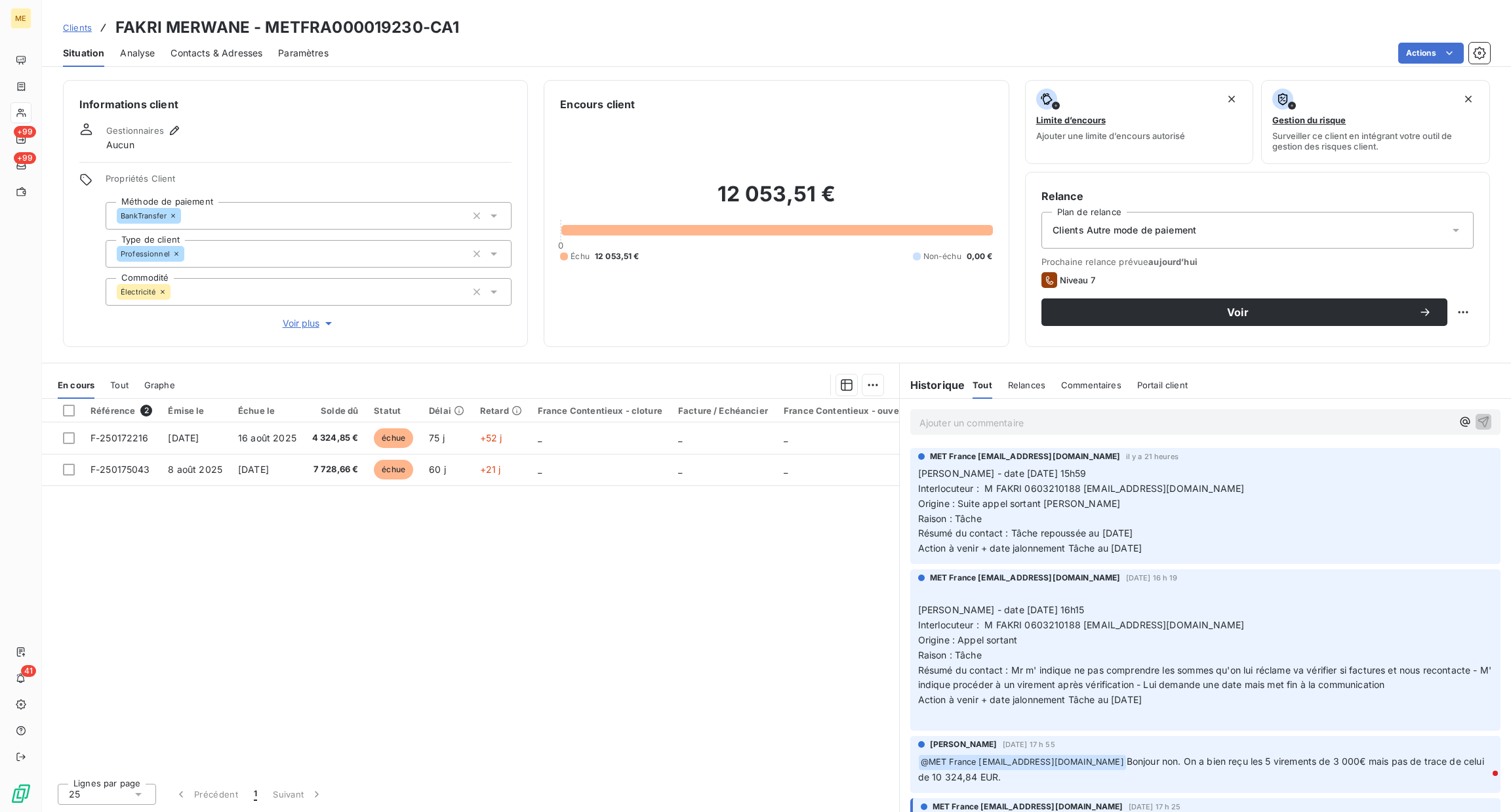
click at [313, 315] on div "Propriétés Client Méthode de paiement BankTransfer Type de client Professionnel…" at bounding box center [309, 252] width 406 height 157
click at [306, 318] on span "Voir plus" at bounding box center [309, 323] width 52 height 13
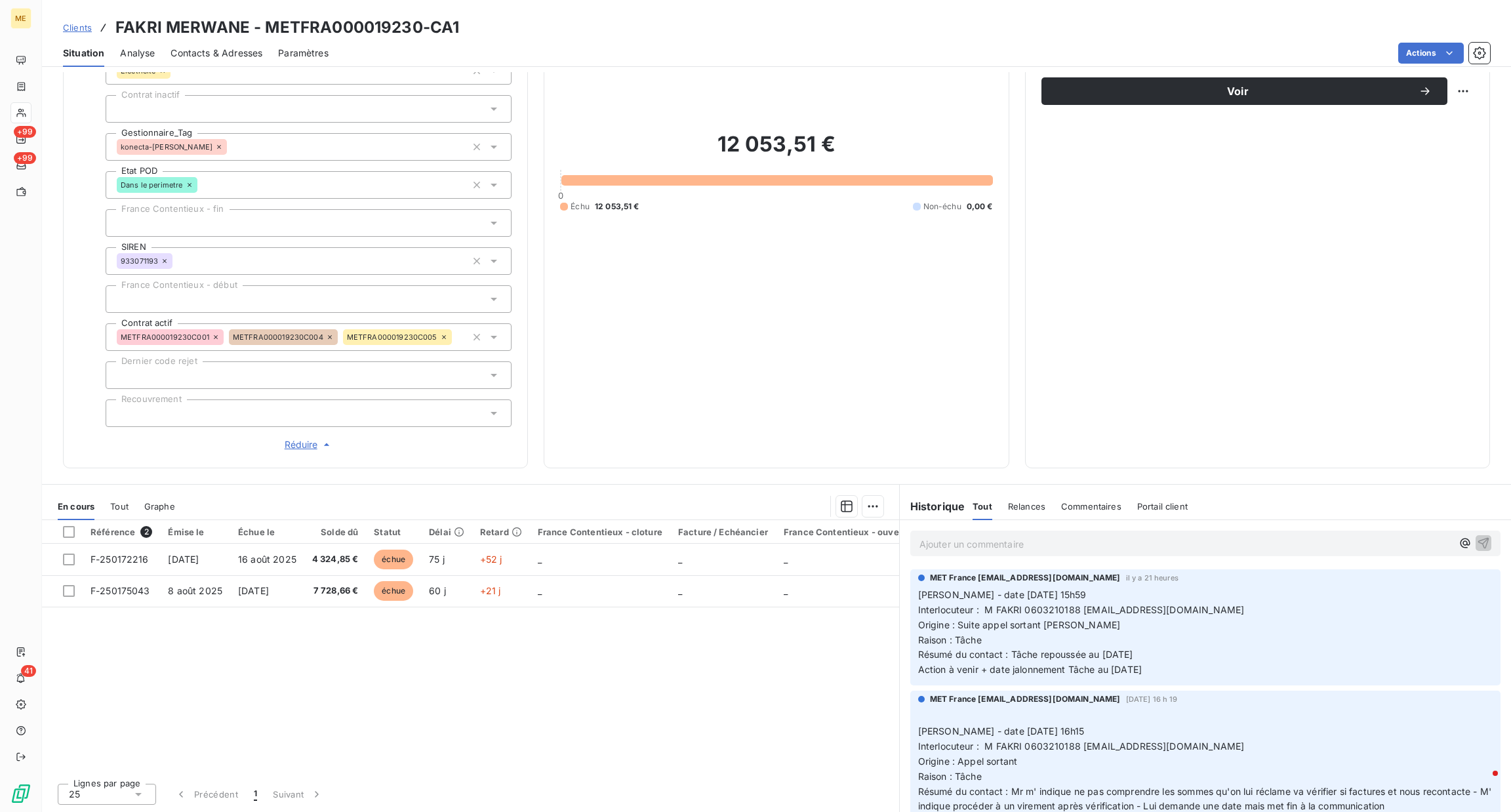
scroll to position [98, 0]
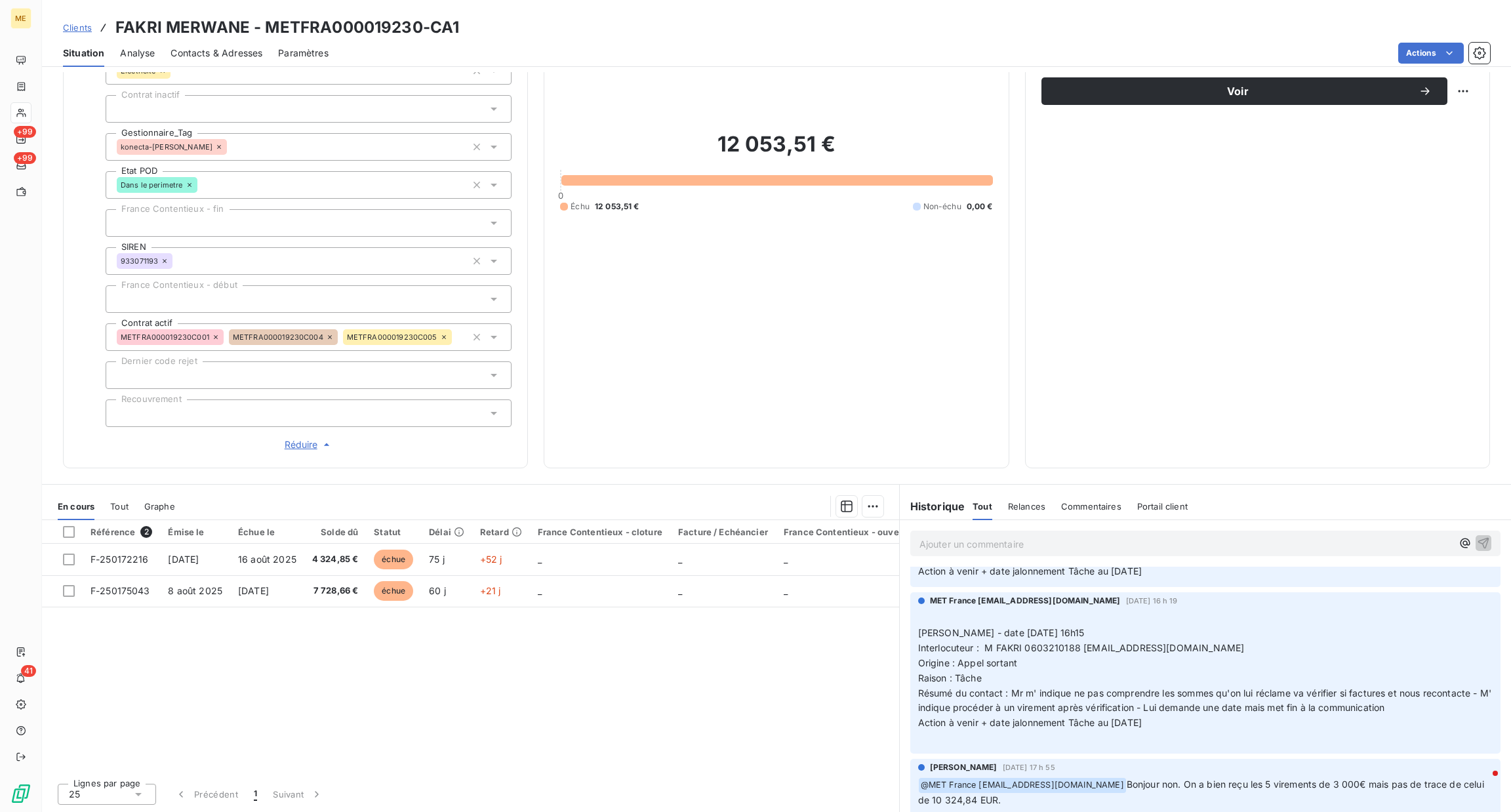
drag, startPoint x: 1155, startPoint y: 695, endPoint x: 1166, endPoint y: 729, distance: 35.7
click at [1166, 729] on p "﻿ [PERSON_NAME] - date [DATE] 16h15 Interlocuteur : M FAKRI 0603210188 [EMAIL_A…" at bounding box center [1205, 678] width 574 height 135
click at [987, 706] on span "Résumé du contact : Mr m' indique ne pas comprendre les sommes qu'on lui réclam…" at bounding box center [1206, 700] width 576 height 26
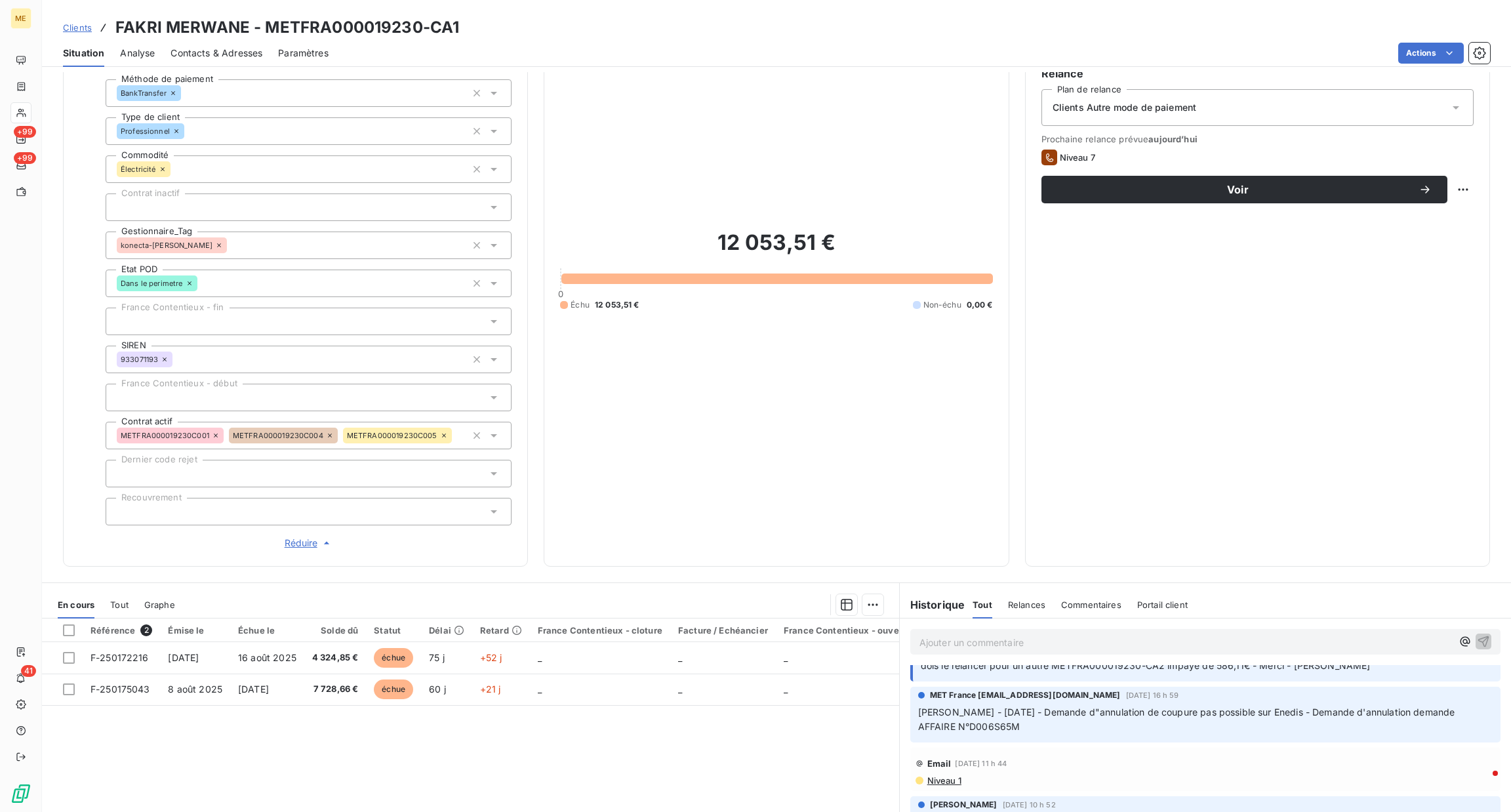
scroll to position [295, 0]
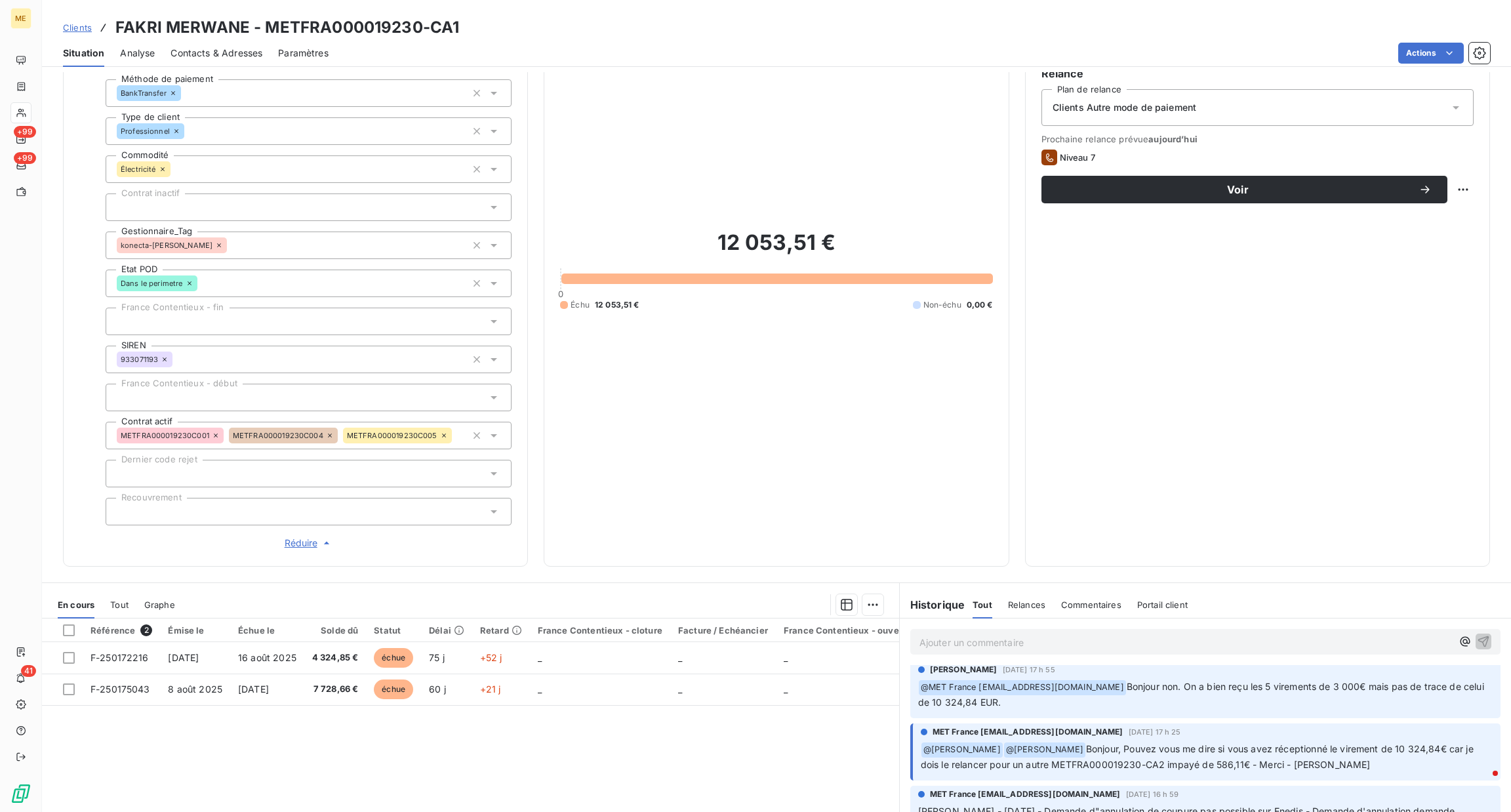
click at [1002, 631] on div "Ajouter un commentaire ﻿" at bounding box center [1205, 641] width 590 height 25
click at [944, 639] on p "Ajouter un commentaire ﻿" at bounding box center [1186, 642] width 533 height 16
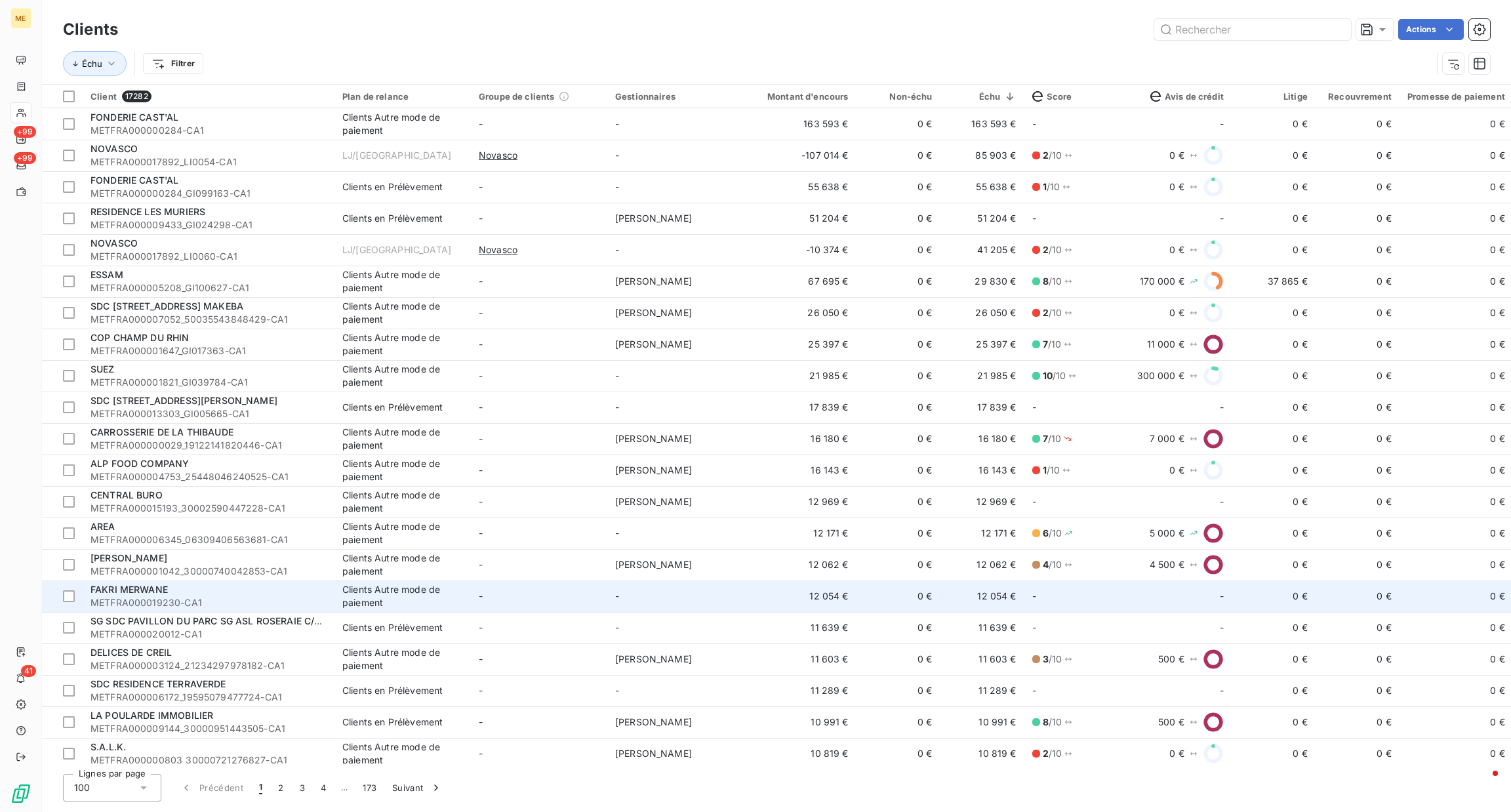
scroll to position [98, 0]
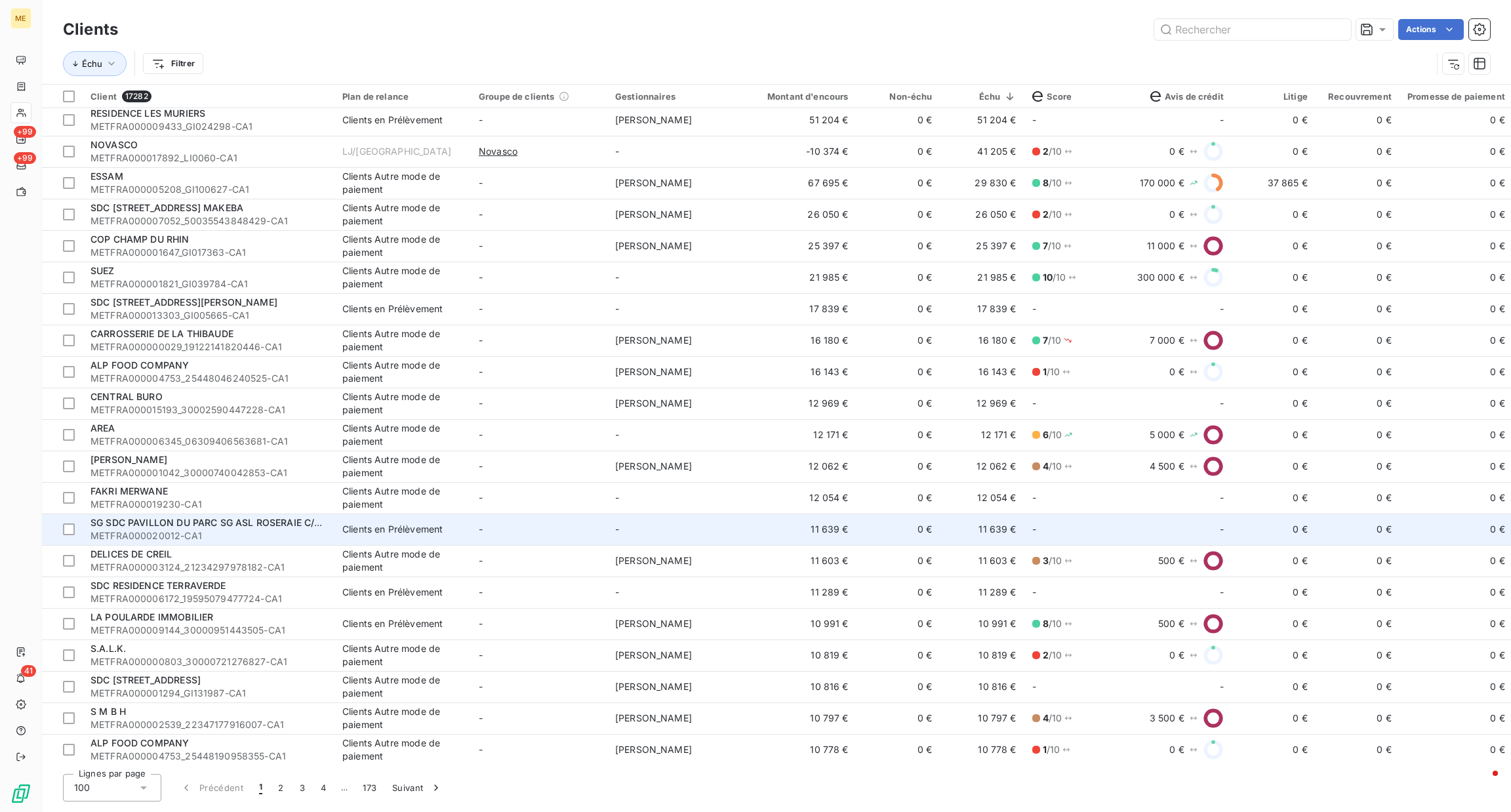
click at [705, 541] on td "-" at bounding box center [676, 529] width 137 height 31
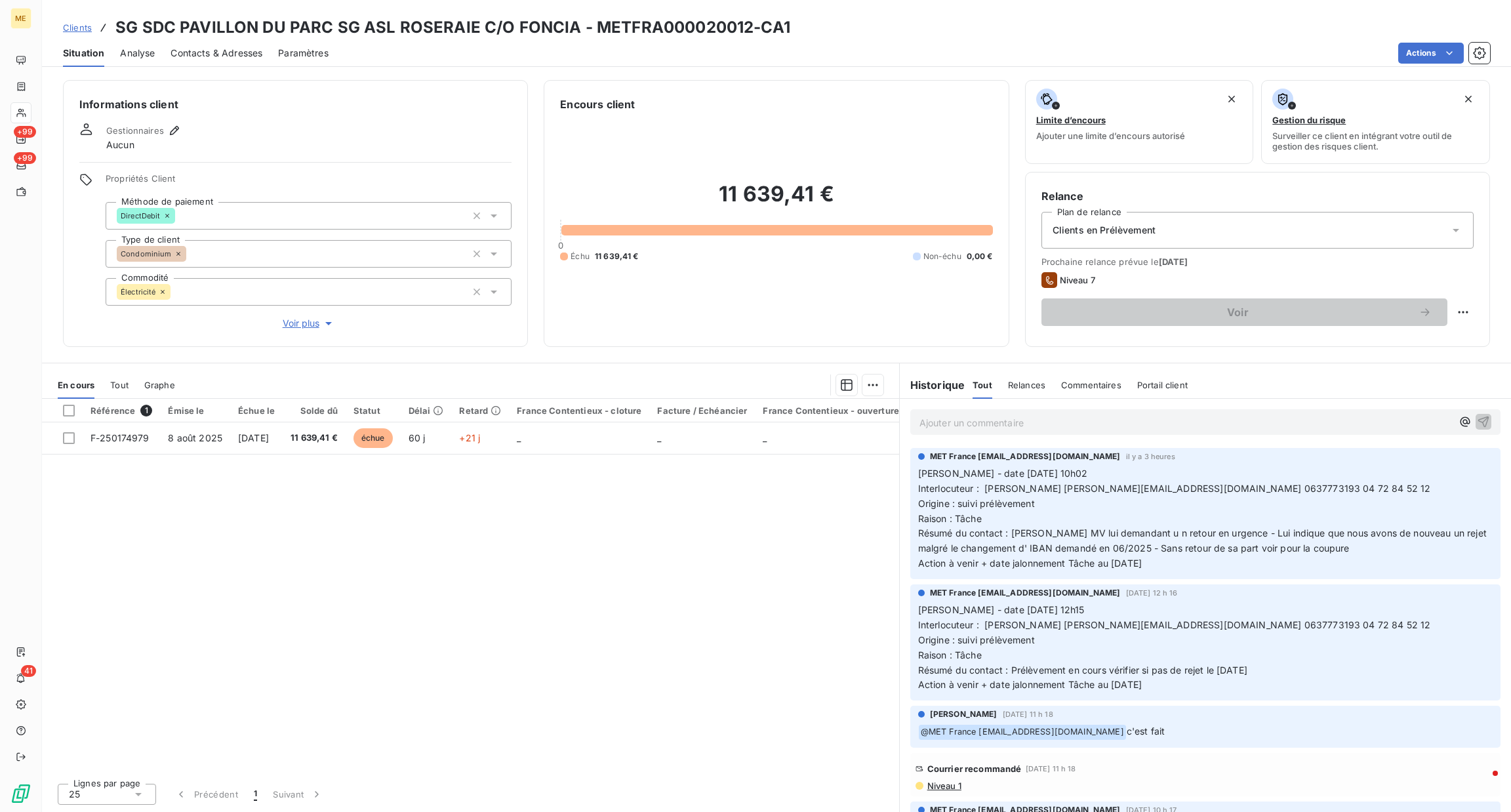
click at [970, 430] on p "Ajouter un commentaire ﻿" at bounding box center [1186, 422] width 533 height 16
click at [301, 321] on span "Voir plus" at bounding box center [309, 323] width 52 height 13
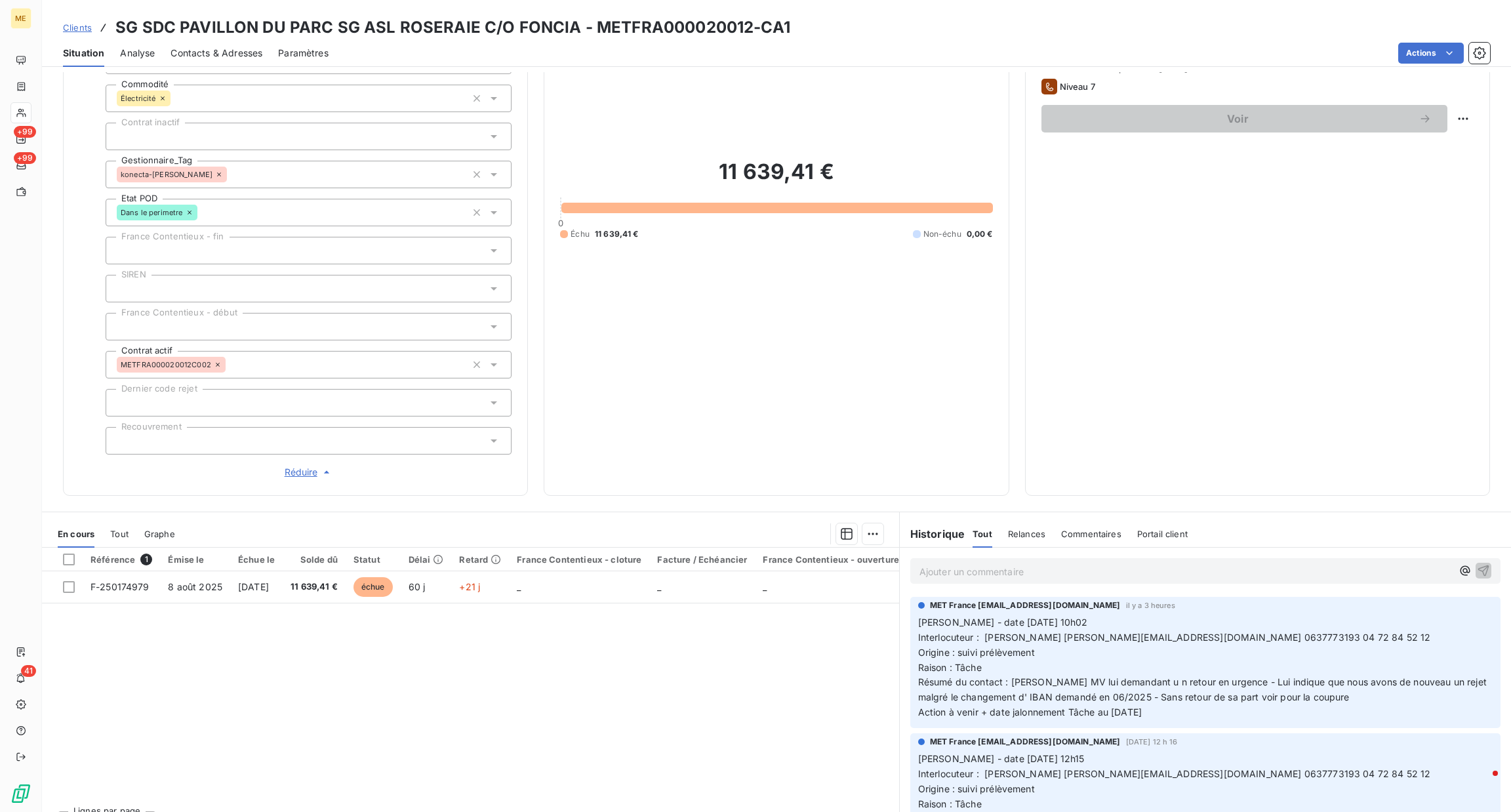
scroll to position [196, 0]
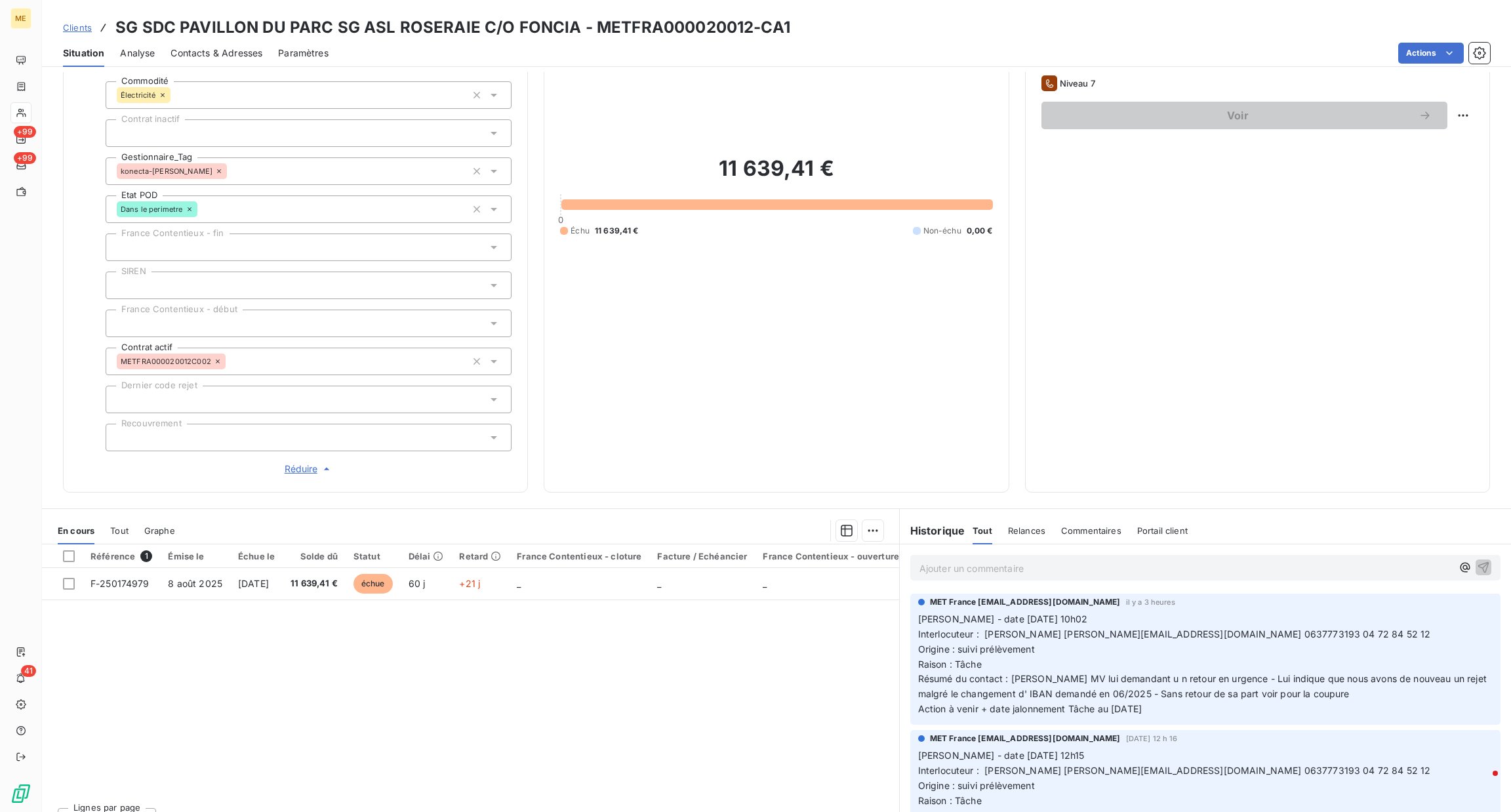
click at [977, 576] on p "Ajouter un commentaire ﻿" at bounding box center [1186, 568] width 533 height 16
click at [111, 528] on span "Tout" at bounding box center [120, 530] width 18 height 11
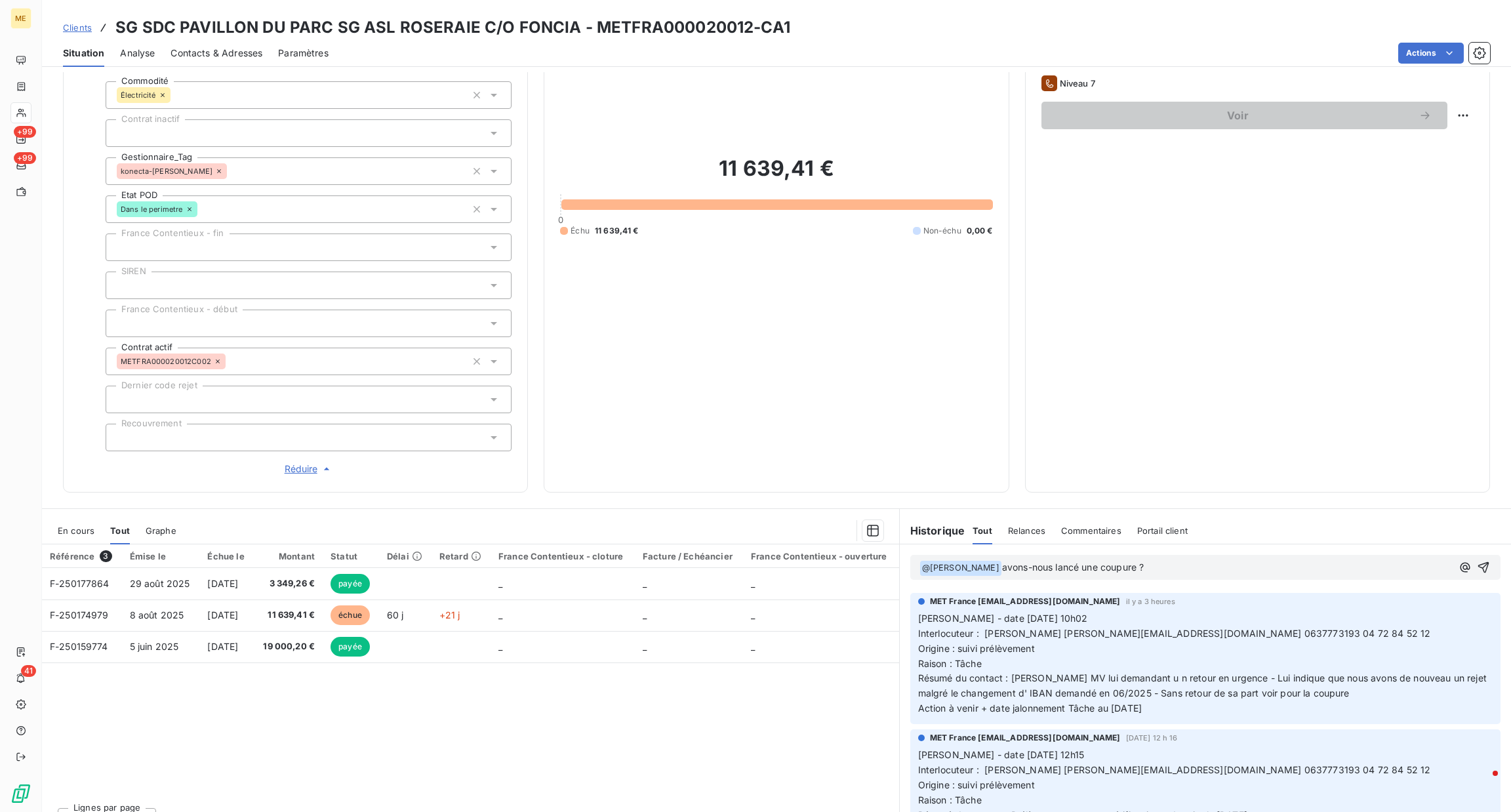
click at [90, 527] on span "En cours" at bounding box center [76, 530] width 37 height 11
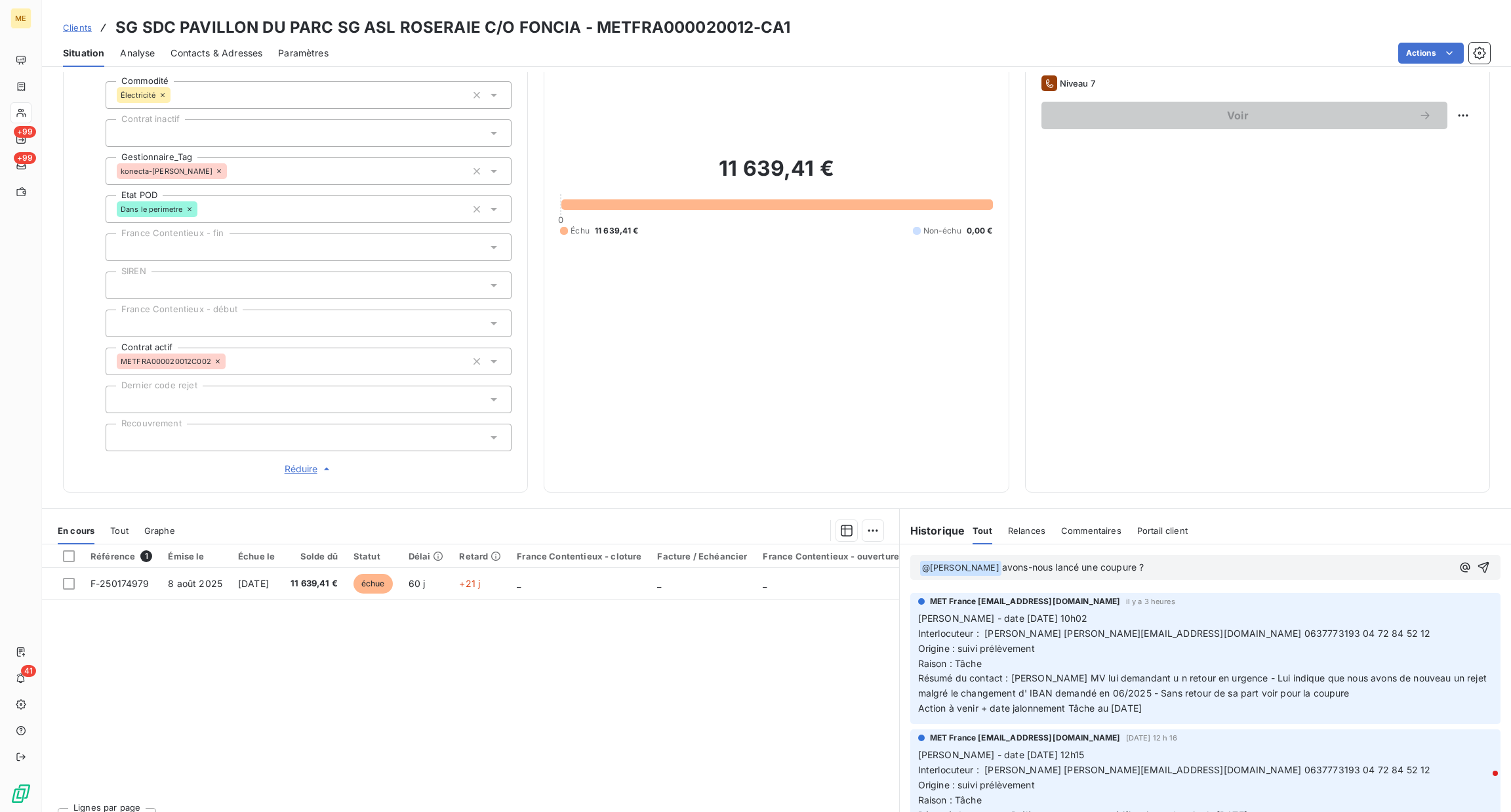
click at [1158, 562] on p "﻿ @ [PERSON_NAME] ﻿ avons-nous lancé une coupure ?" at bounding box center [1186, 568] width 533 height 16
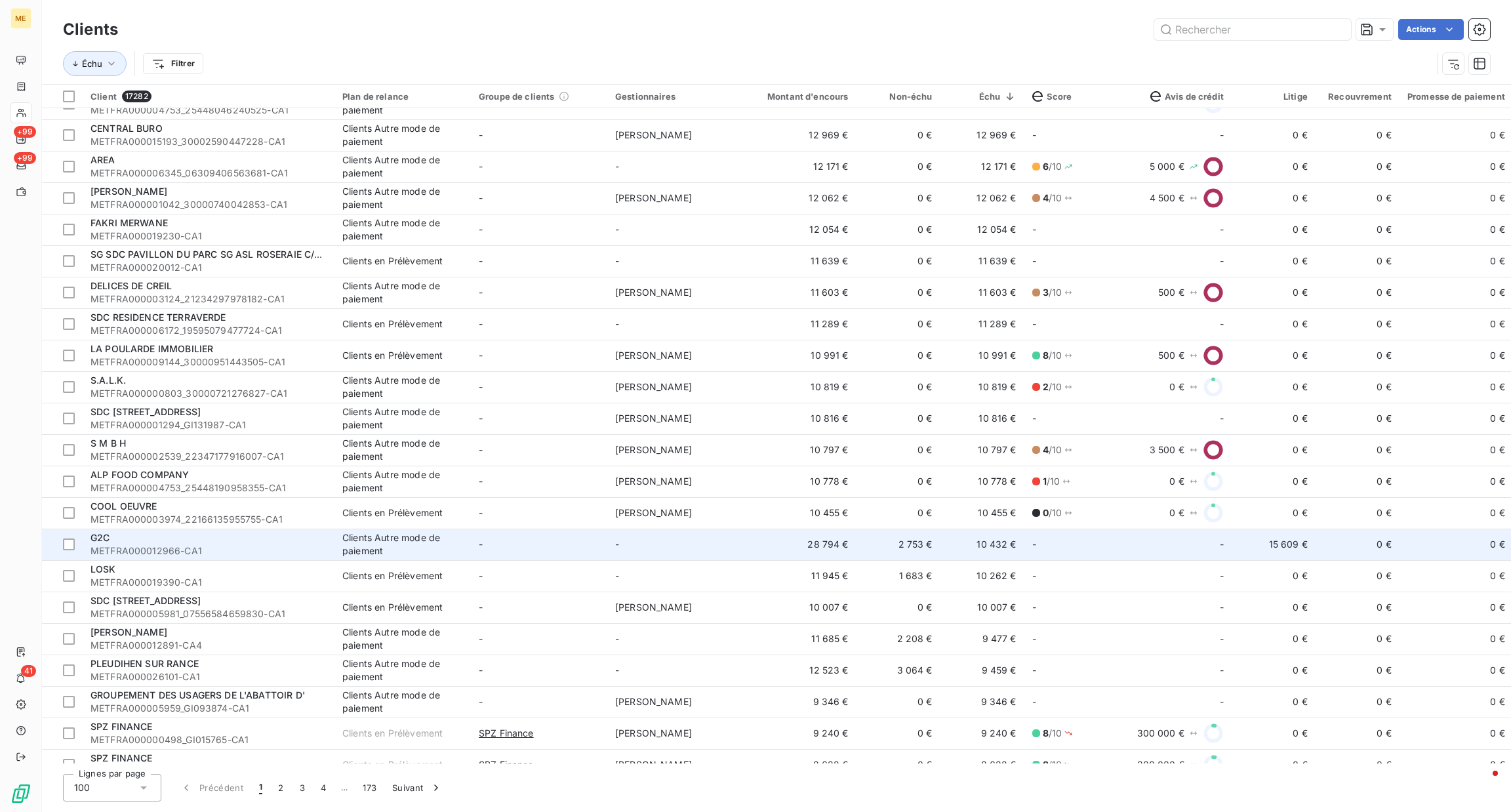
scroll to position [394, 0]
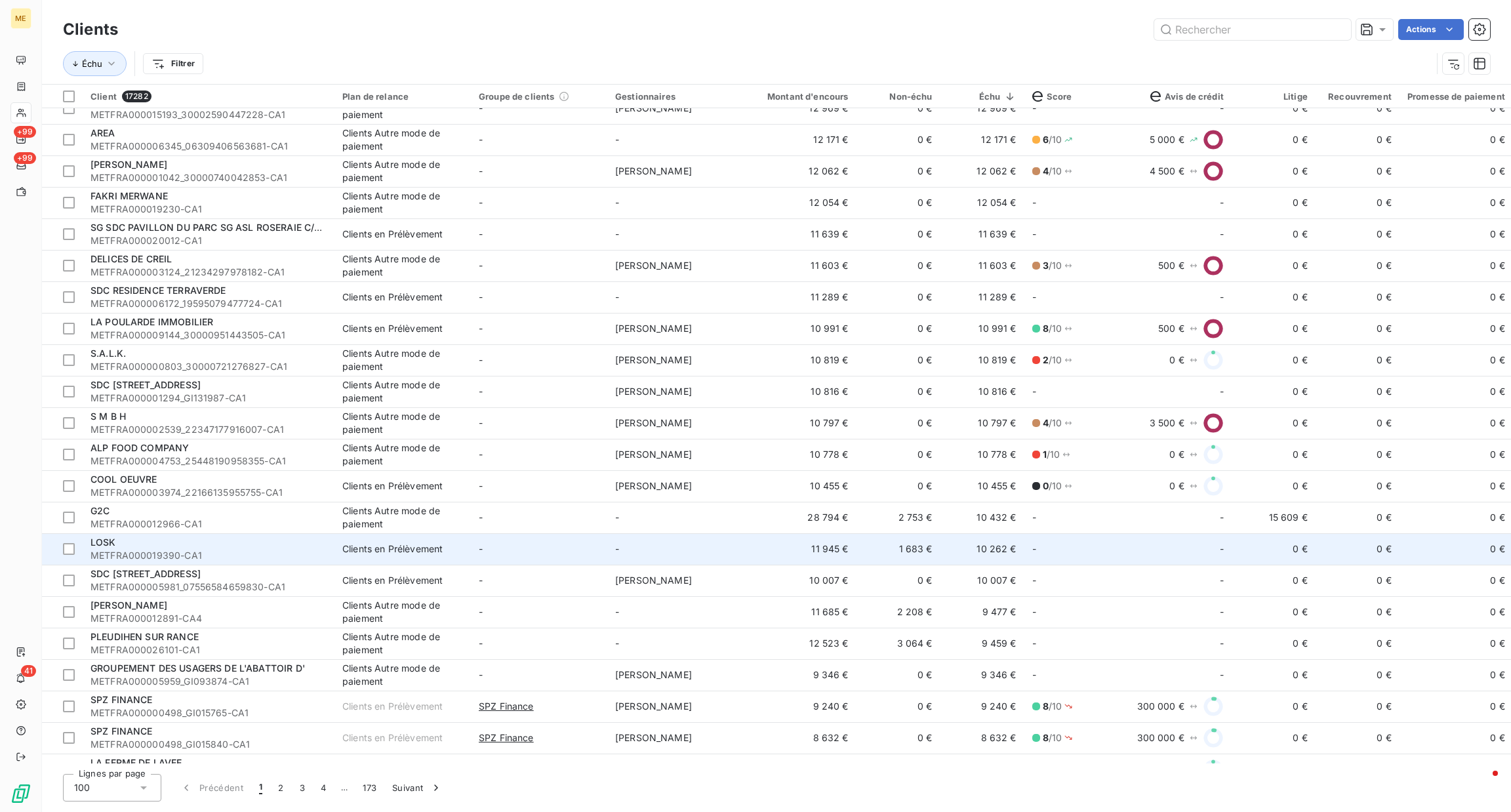
click at [461, 559] on td "Clients en Prélèvement" at bounding box center [403, 548] width 137 height 31
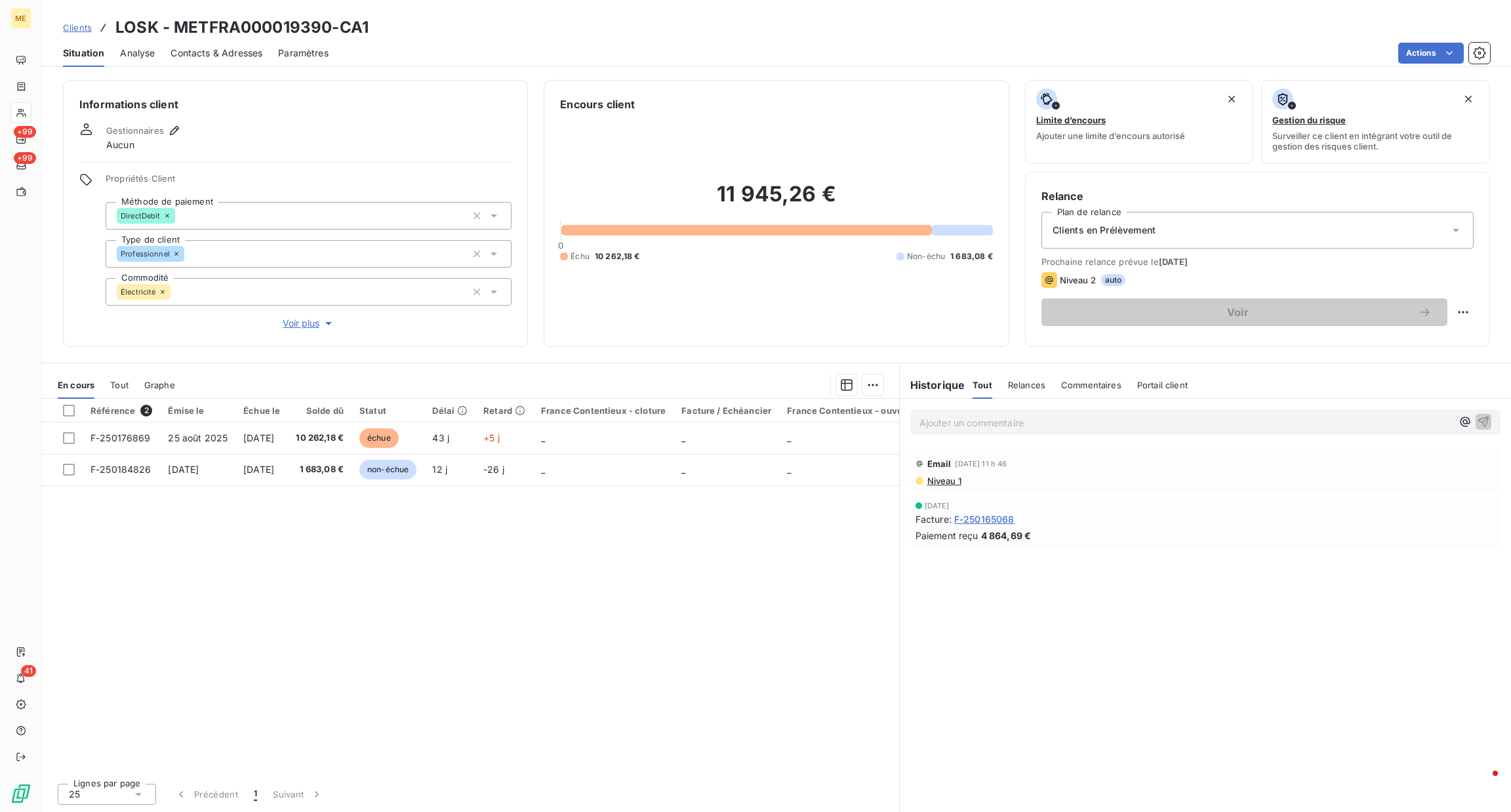
click at [1047, 428] on p "Ajouter un commentaire ﻿" at bounding box center [1186, 422] width 533 height 16
click at [286, 322] on span "Voir plus" at bounding box center [309, 323] width 52 height 13
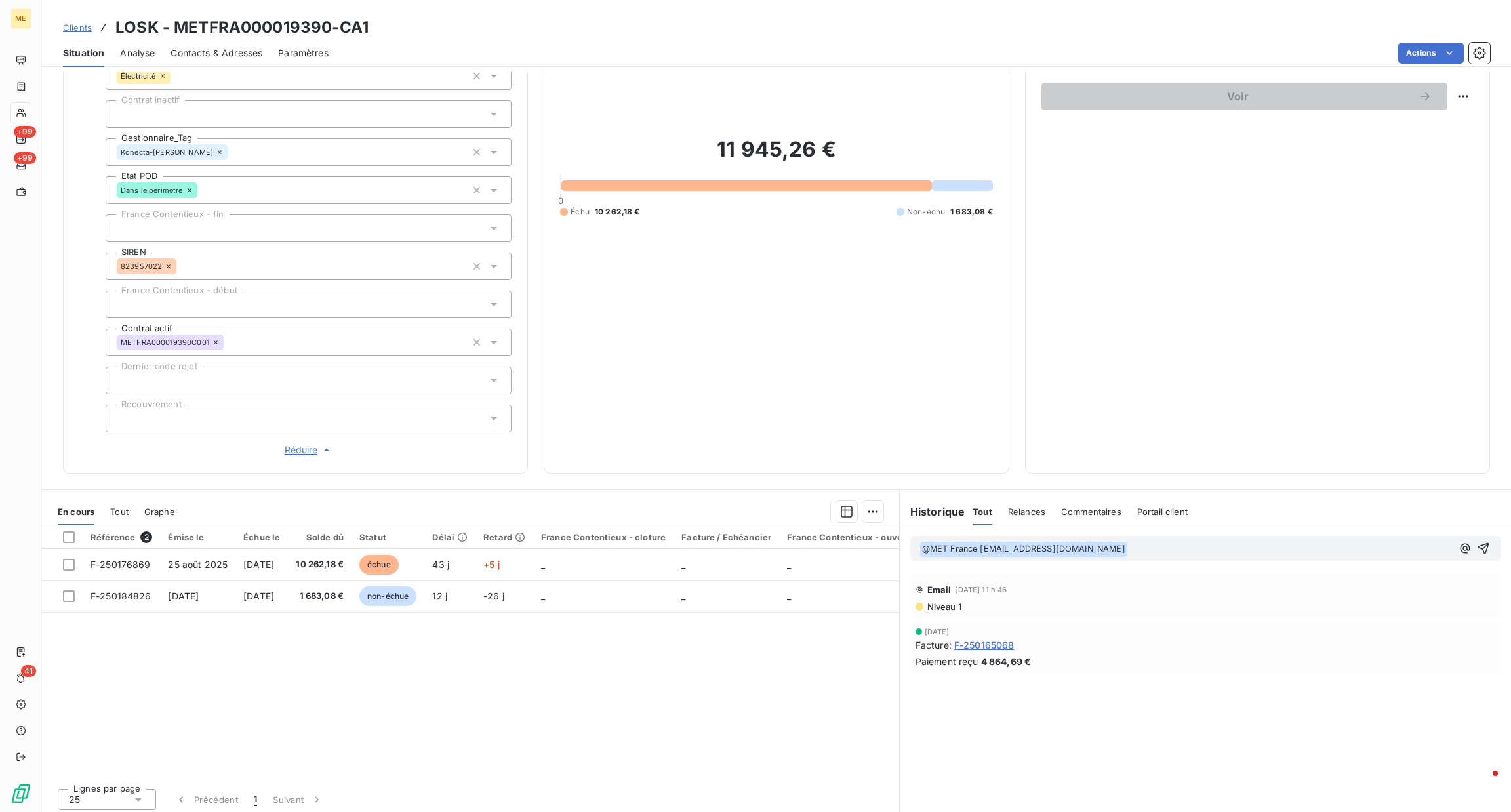
scroll to position [221, 0]
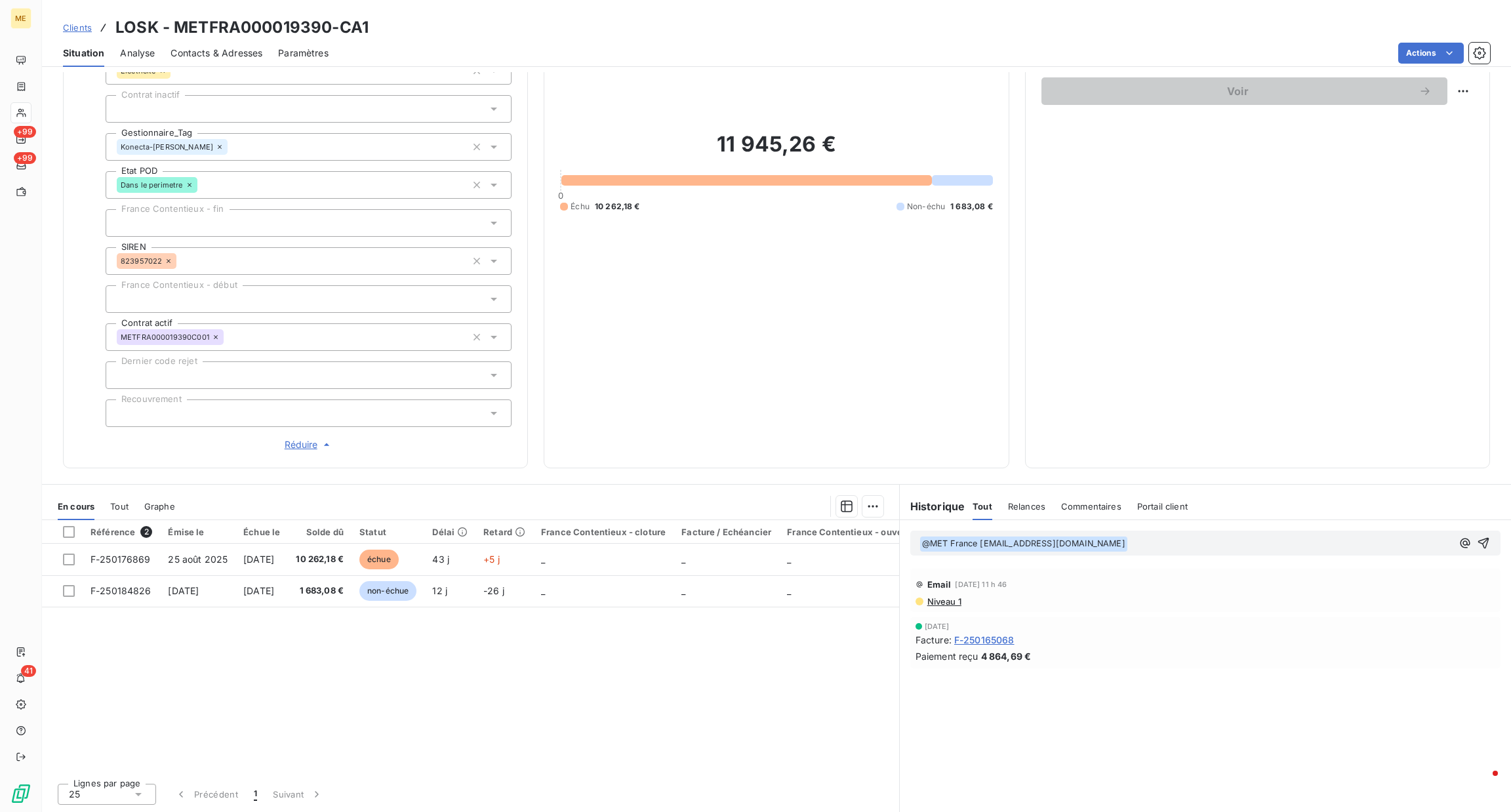
click at [128, 506] on span "Tout" at bounding box center [120, 507] width 18 height 11
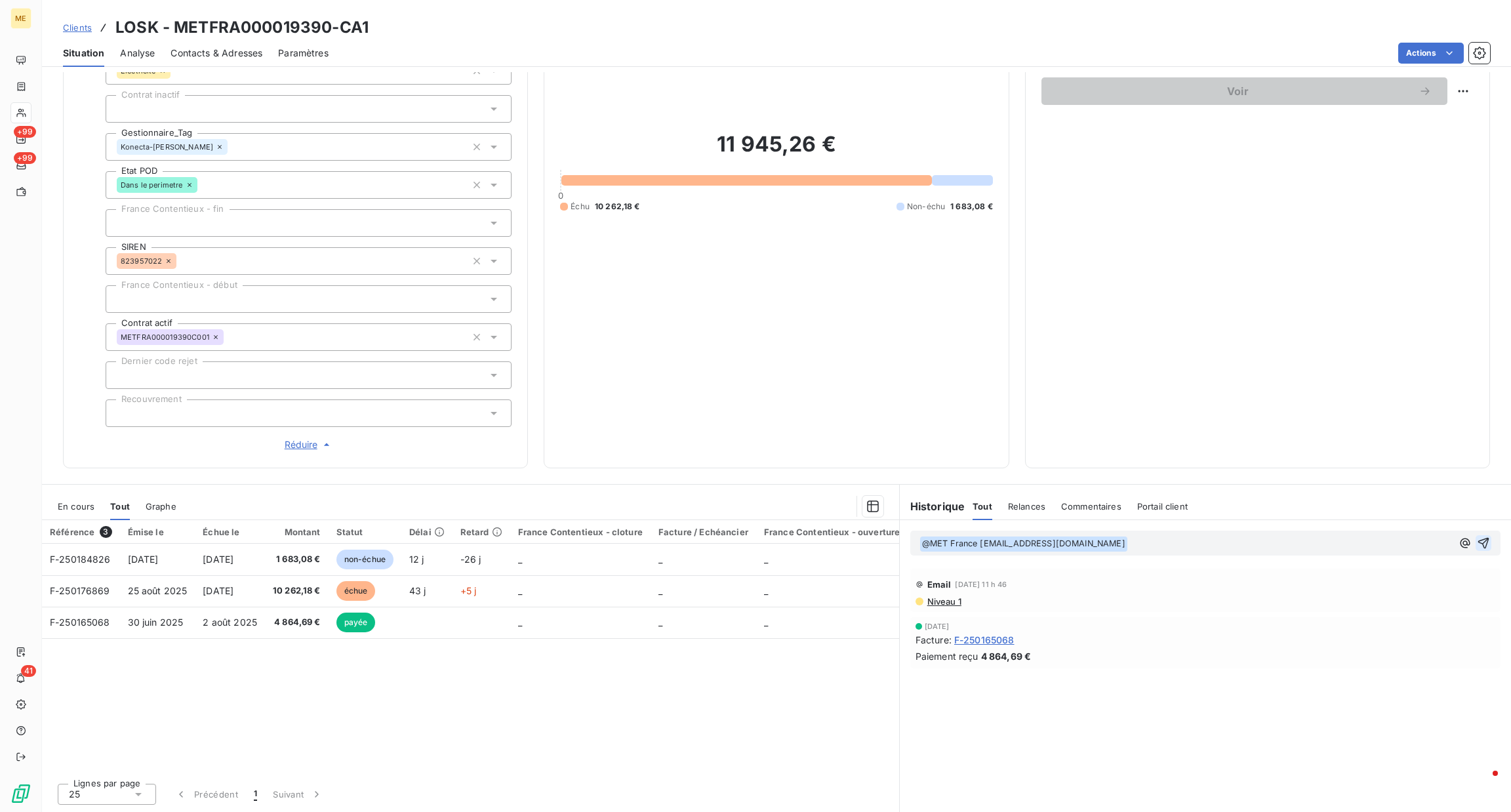
click at [1477, 543] on icon "button" at bounding box center [1483, 543] width 13 height 13
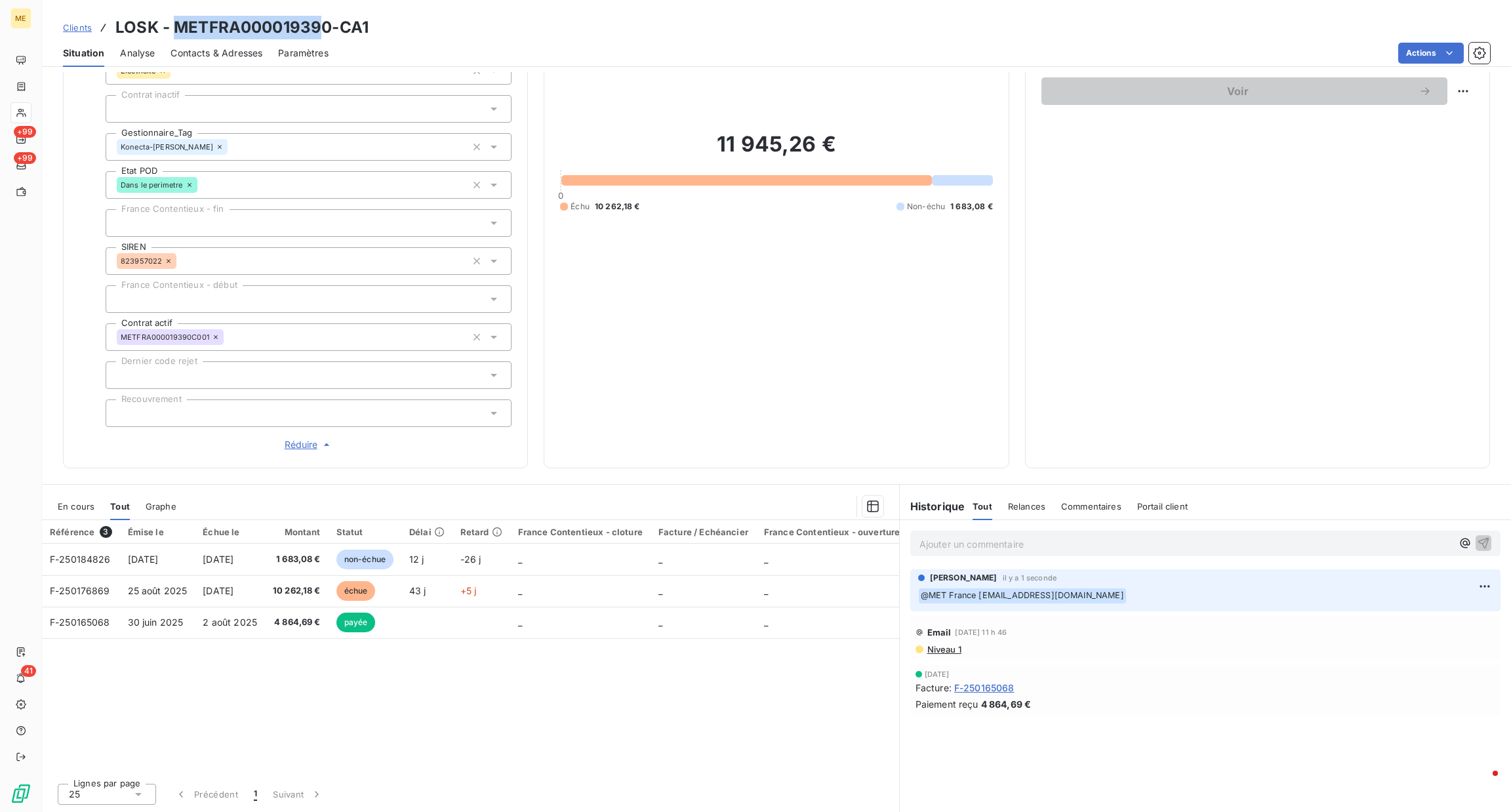
drag, startPoint x: 178, startPoint y: 35, endPoint x: 325, endPoint y: 31, distance: 147.1
click at [325, 31] on h3 "LOSK - METFRA000019390-CA1" at bounding box center [242, 28] width 253 height 24
drag, startPoint x: 331, startPoint y: 29, endPoint x: 178, endPoint y: 34, distance: 153.1
click at [178, 34] on h3 "LOSK - METFRA000019390-CA1" at bounding box center [242, 28] width 253 height 24
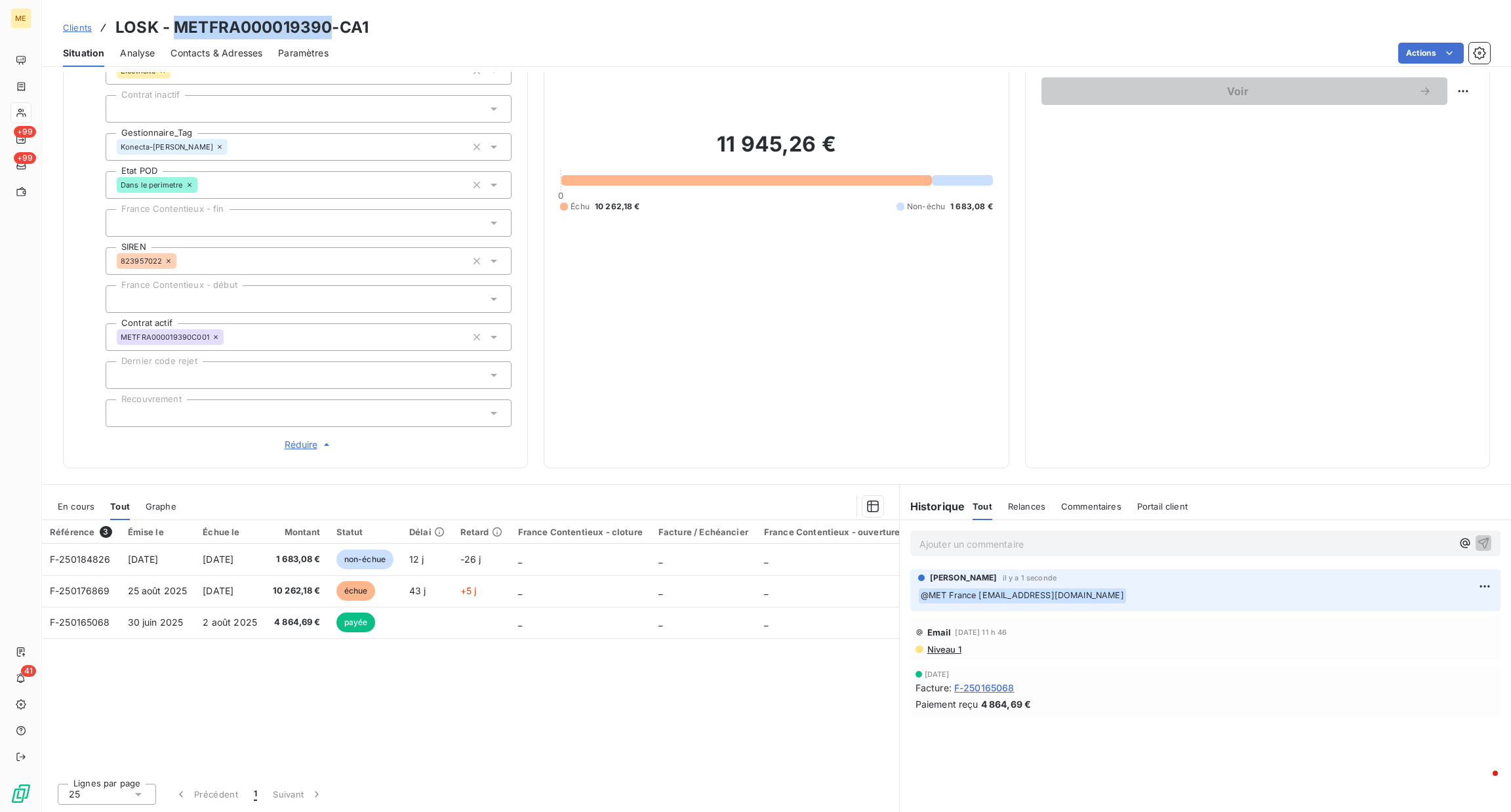
copy h3 "METFRA000019390"
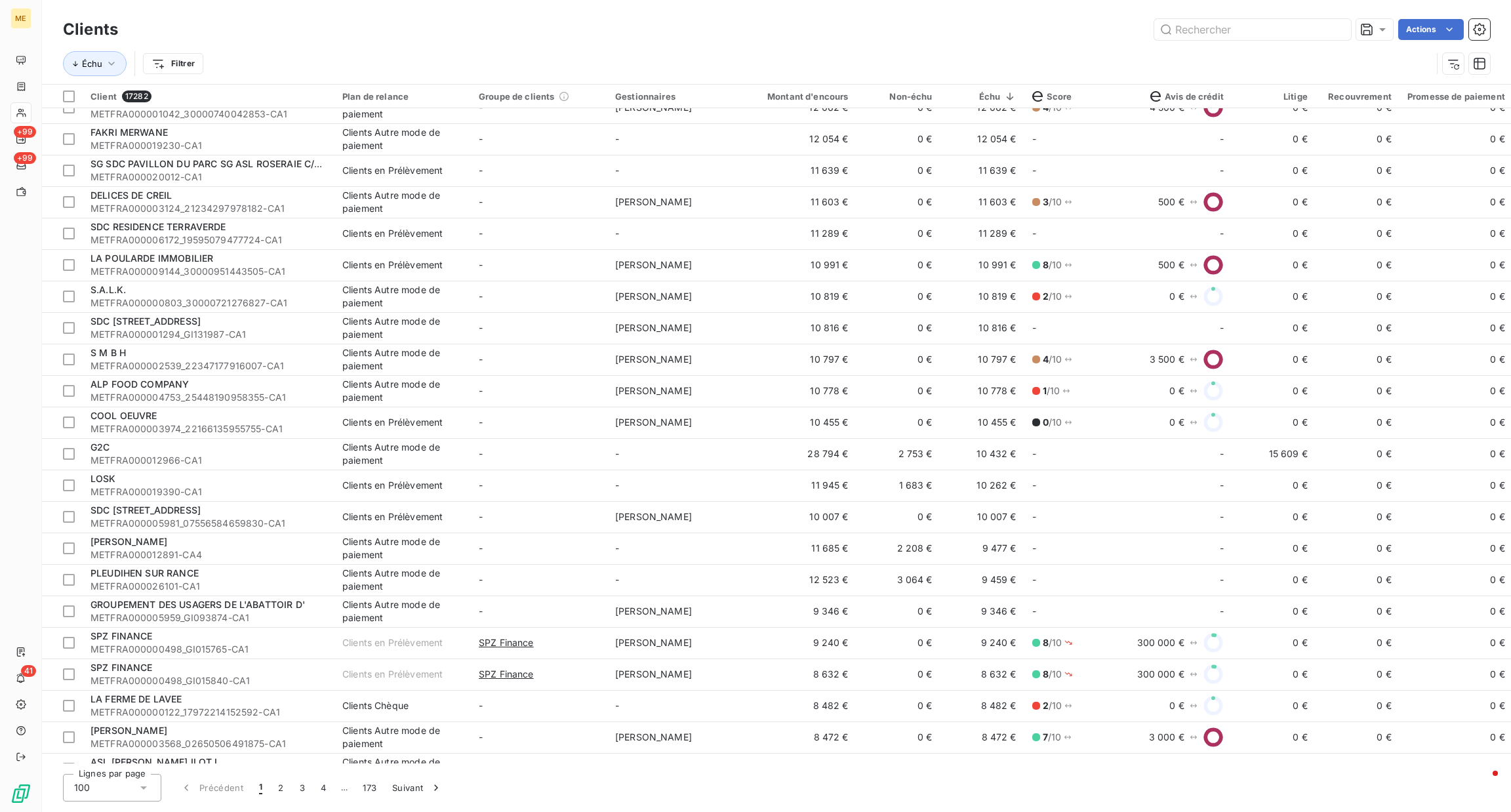
scroll to position [491, 0]
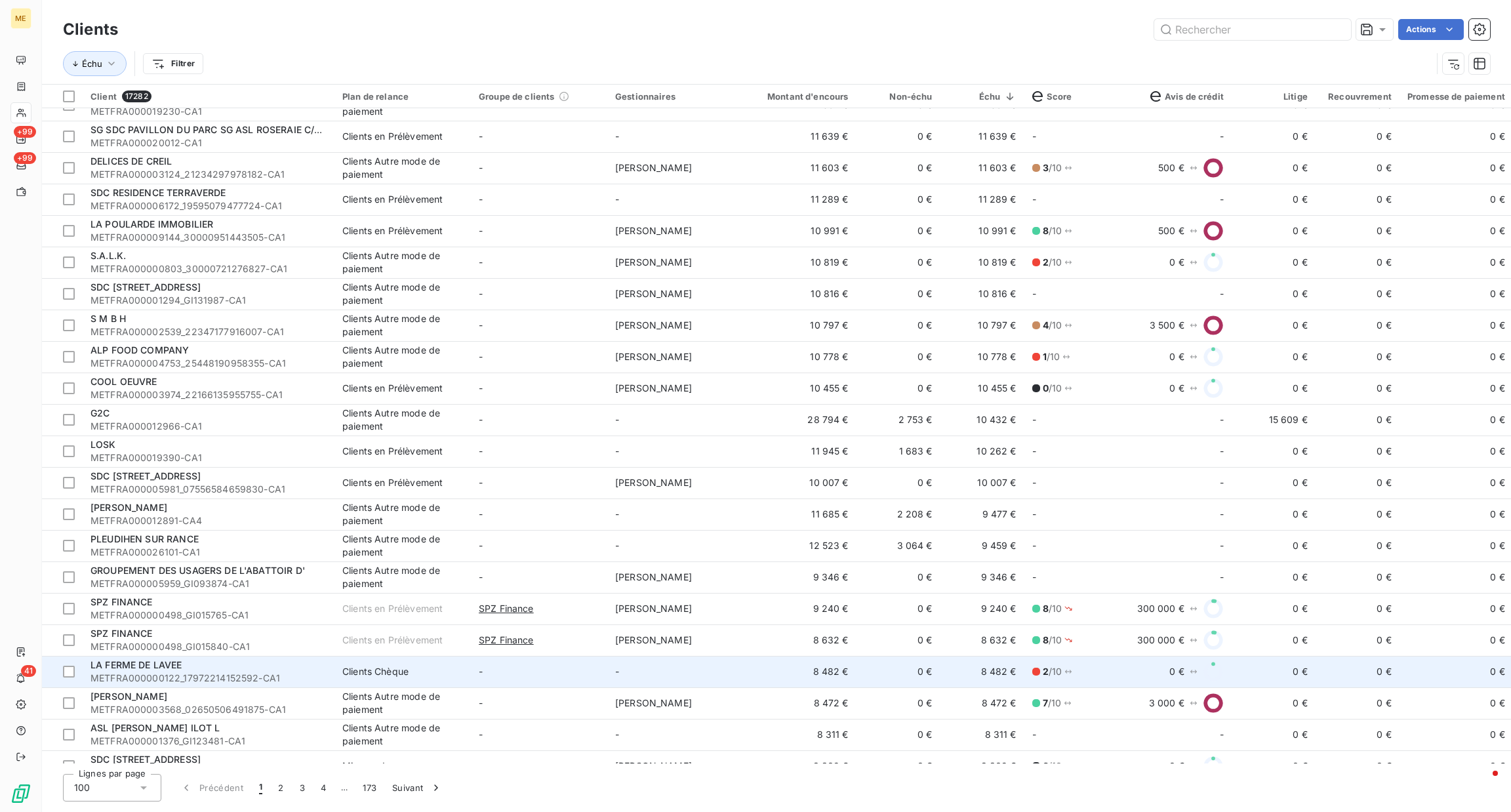
click at [544, 674] on td "-" at bounding box center [539, 671] width 137 height 31
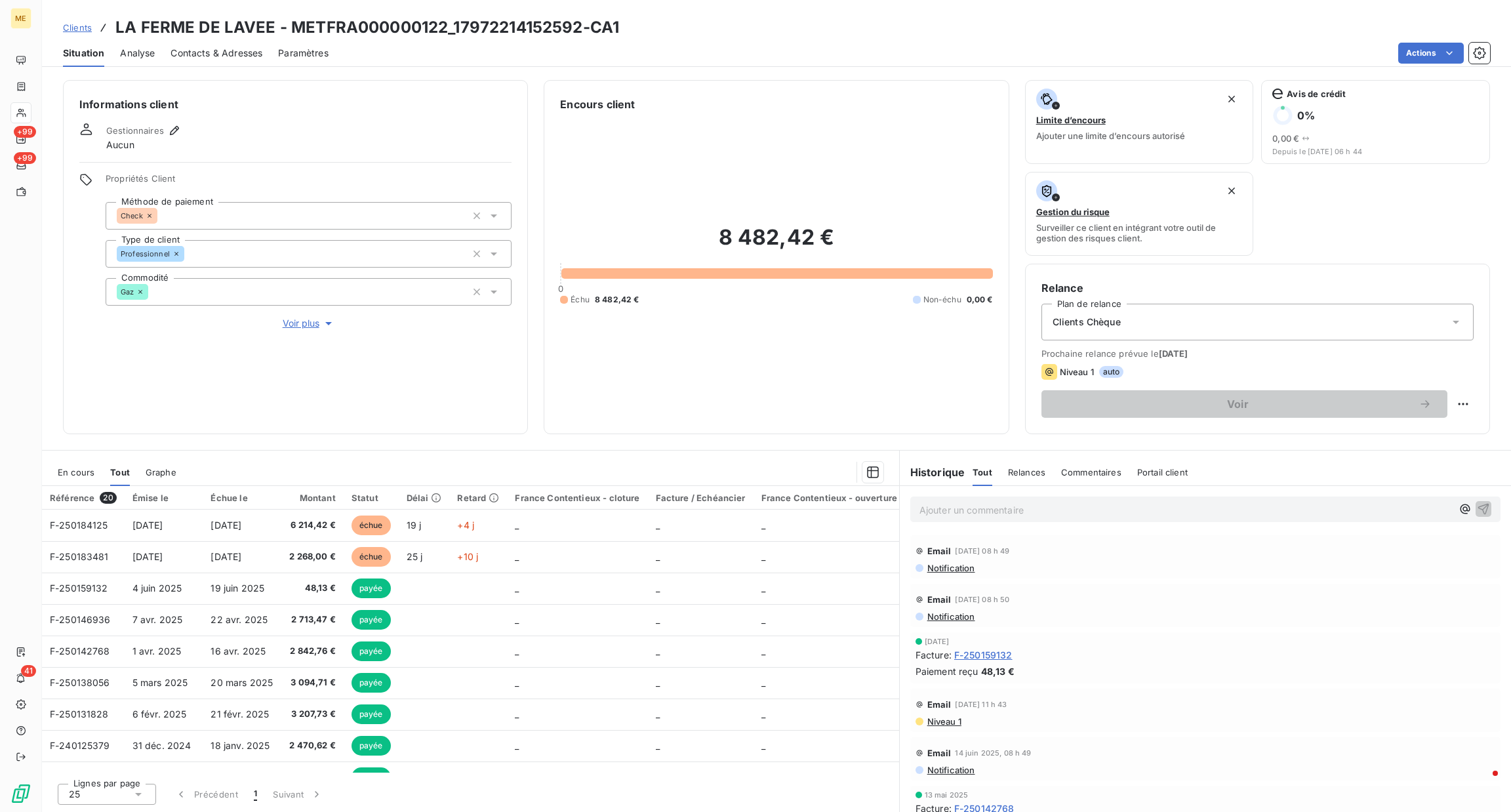
click at [989, 520] on div "Ajouter un commentaire ﻿" at bounding box center [1205, 509] width 590 height 25
click at [994, 509] on p "Ajouter un commentaire ﻿" at bounding box center [1186, 509] width 533 height 16
